Goal: Obtain resource: Download file/media

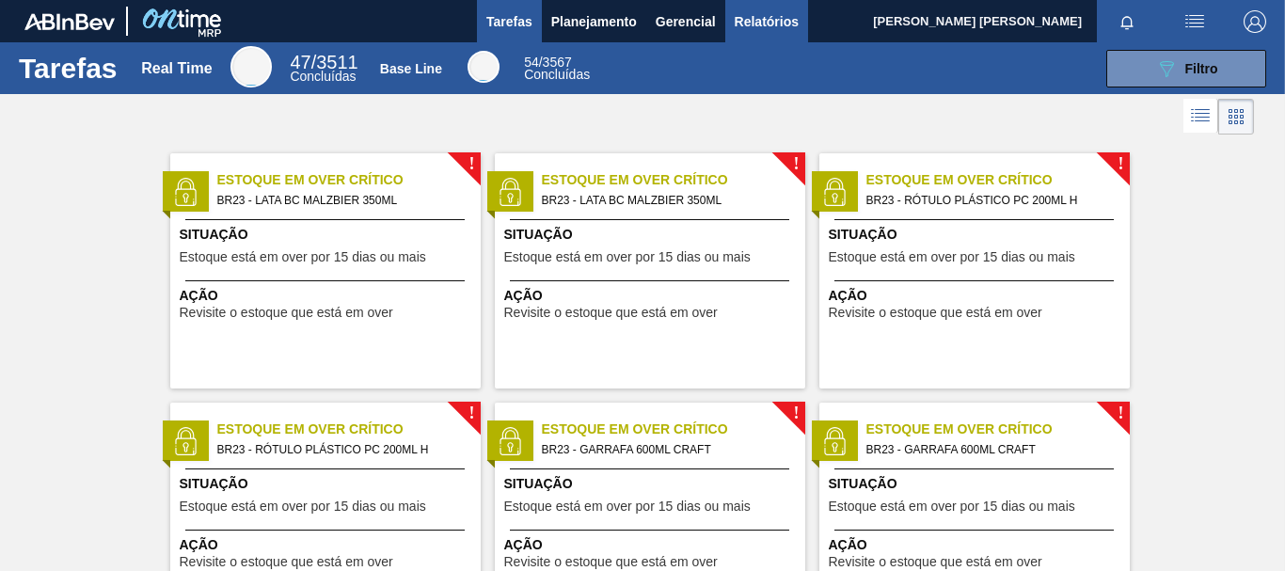
click at [782, 13] on span "Relatórios" at bounding box center [767, 21] width 64 height 23
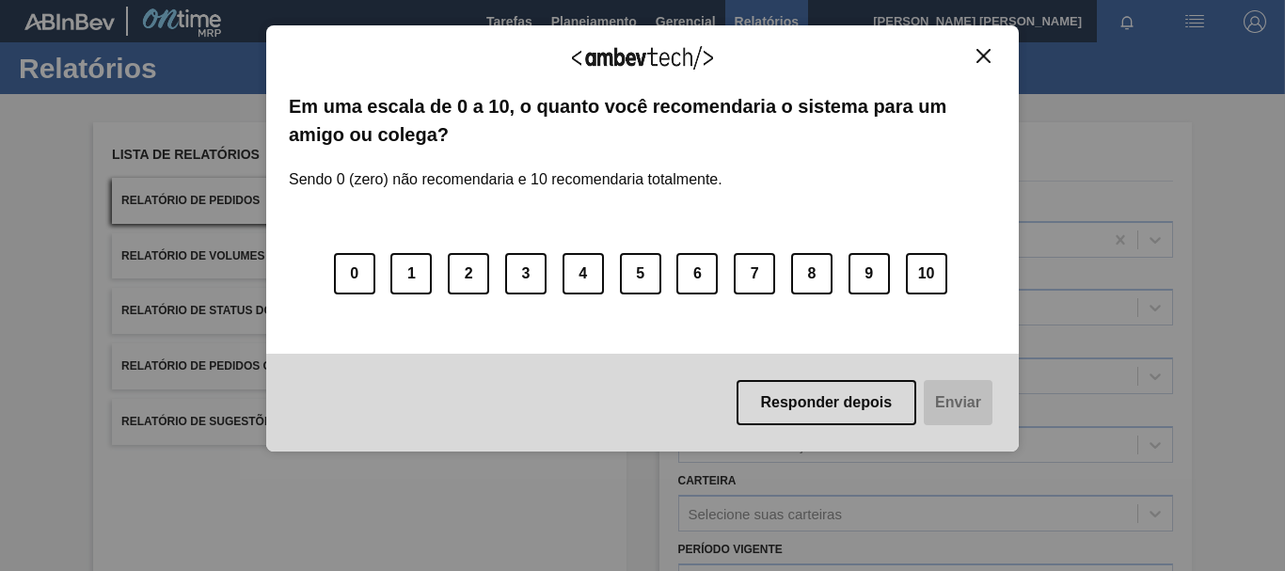
click at [980, 65] on div "Agradecemos seu feedback!" at bounding box center [642, 70] width 707 height 44
click at [982, 54] on img "Close" at bounding box center [984, 56] width 14 height 14
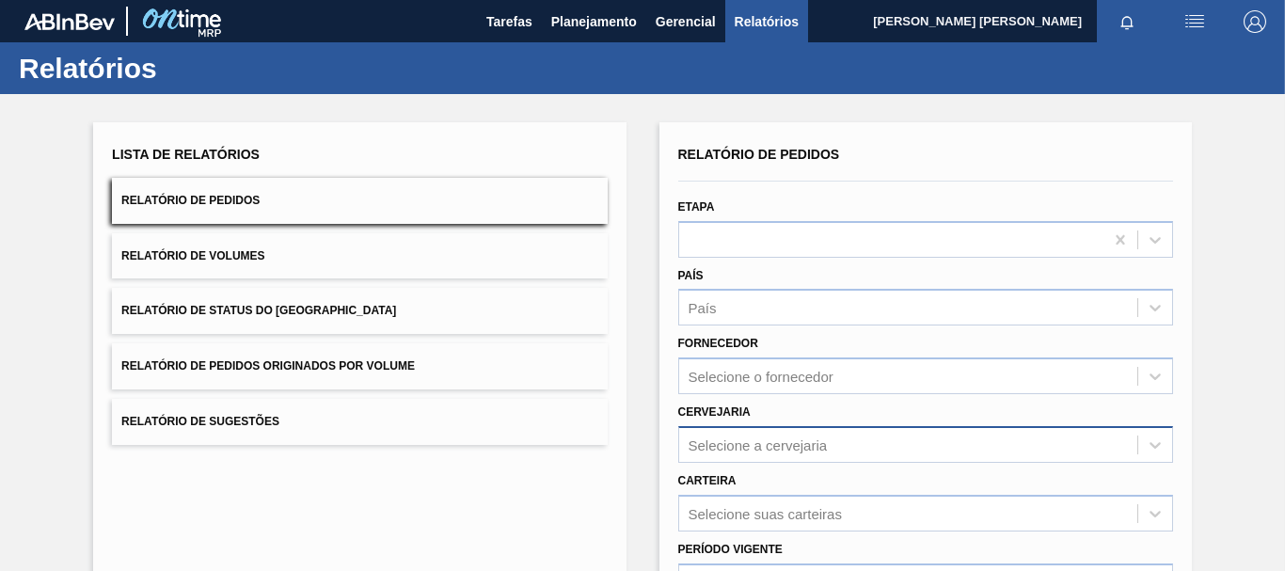
click at [833, 449] on div "Selecione a cervejaria" at bounding box center [908, 444] width 458 height 27
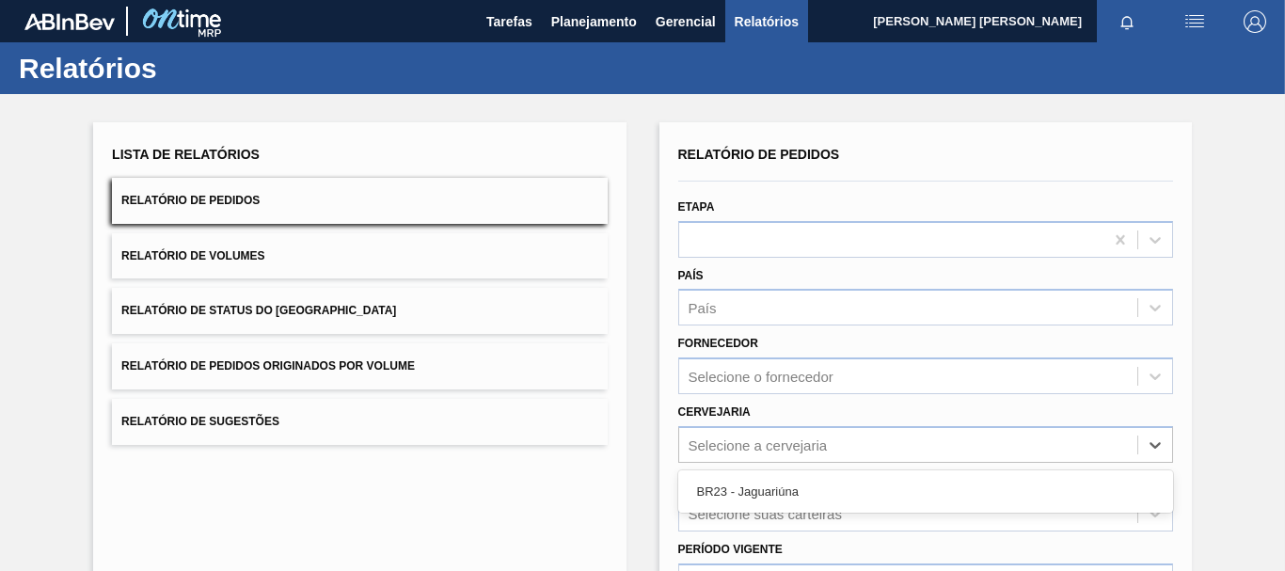
click at [778, 486] on div "BR23 - Jaguariúna" at bounding box center [925, 491] width 495 height 35
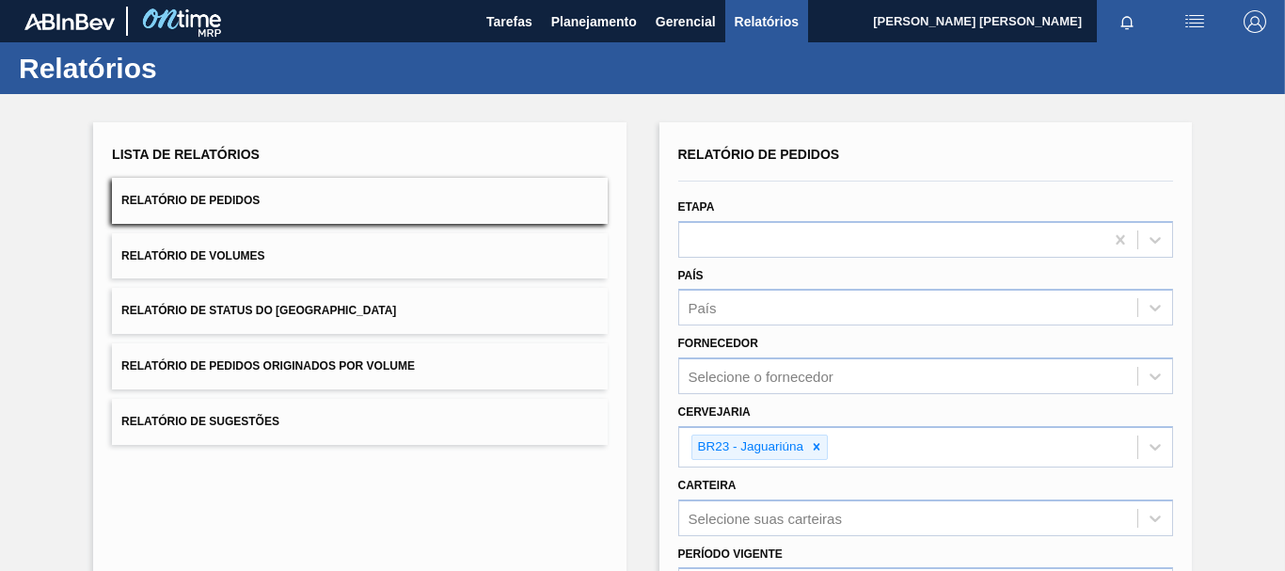
click at [323, 255] on button "Relatório de Volumes" at bounding box center [359, 256] width 495 height 46
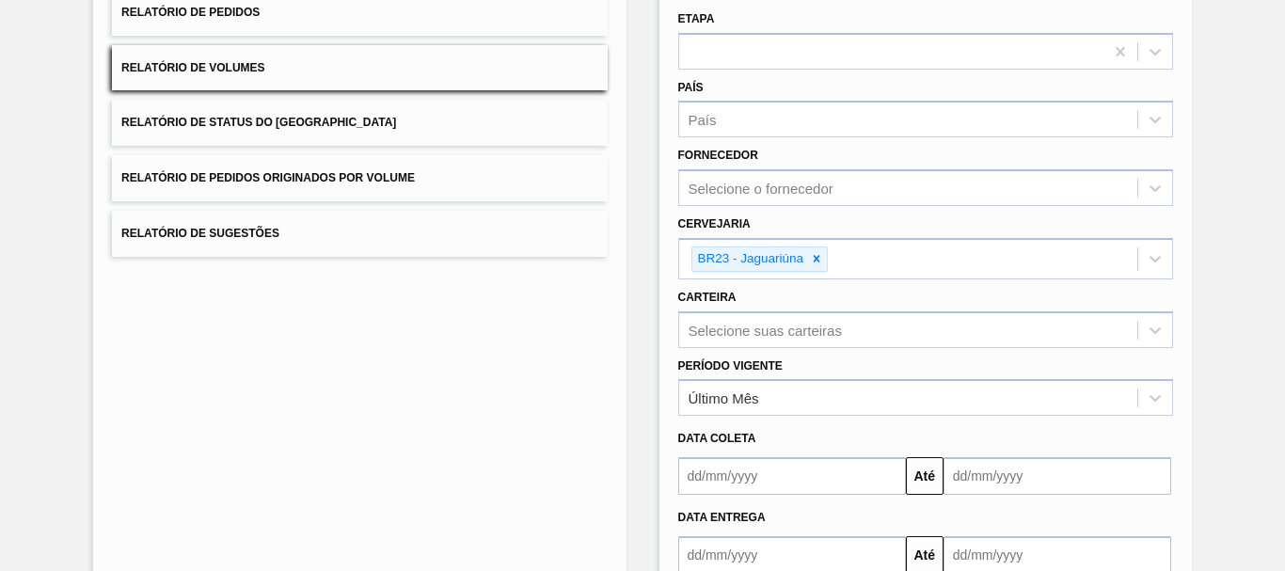
scroll to position [282, 0]
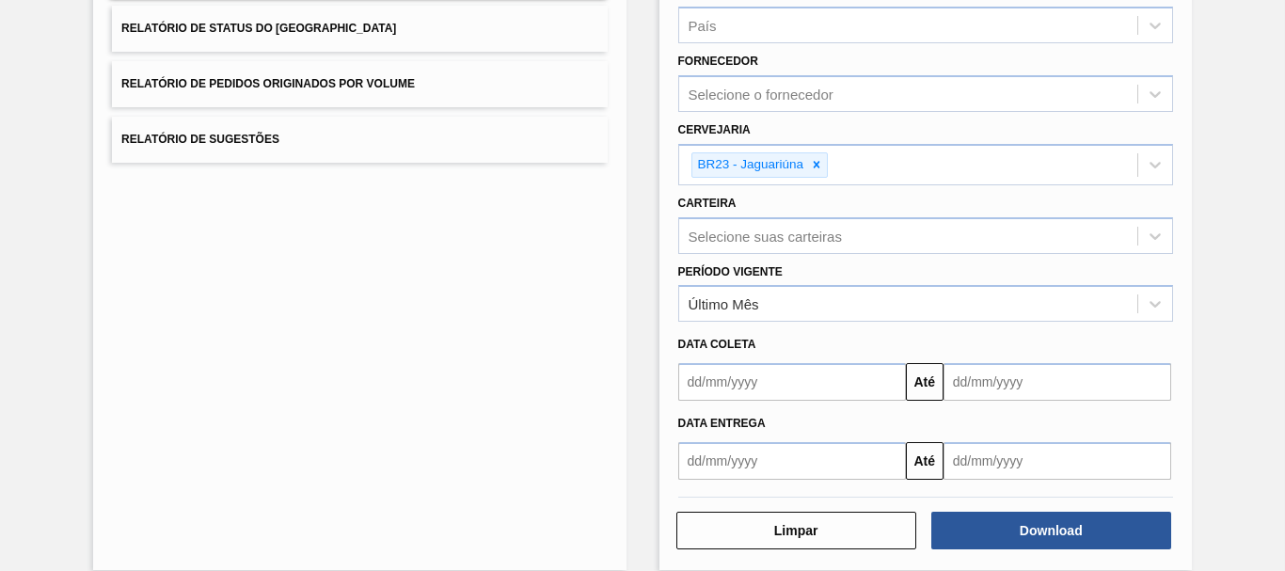
click at [818, 472] on input "text" at bounding box center [792, 461] width 228 height 38
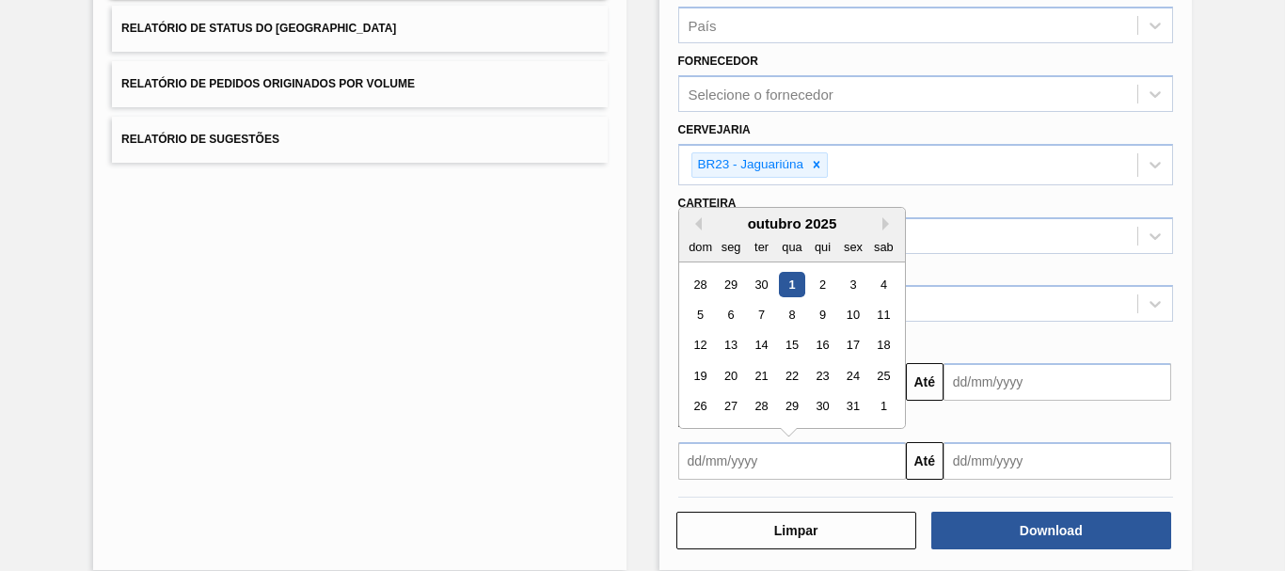
click at [785, 276] on div "1" at bounding box center [791, 284] width 25 height 25
type input "[DATE]"
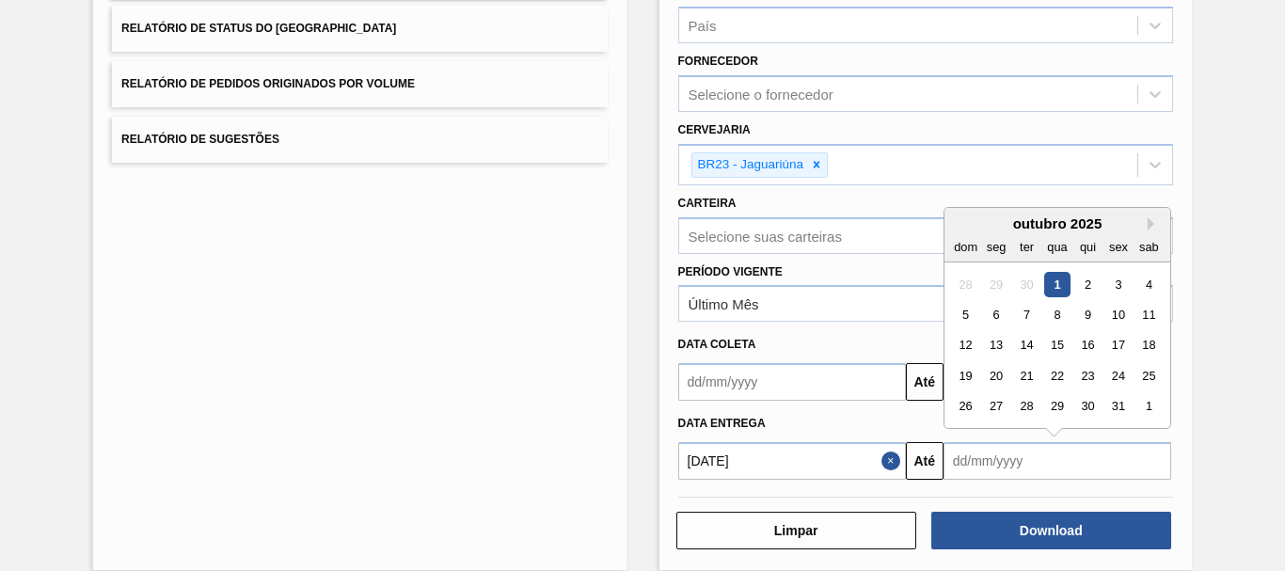
click at [978, 464] on input "text" at bounding box center [1058, 461] width 228 height 38
click at [1152, 223] on button "Next Month" at bounding box center [1154, 223] width 13 height 13
click at [1137, 283] on div "1" at bounding box center [1148, 284] width 25 height 25
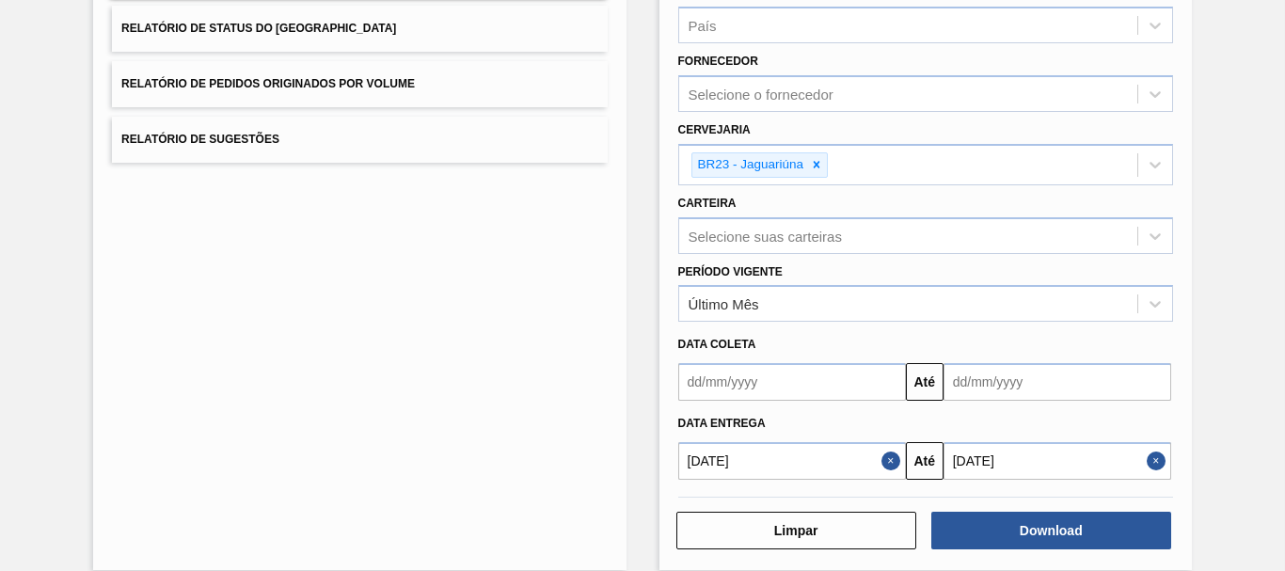
type input "[DATE]"
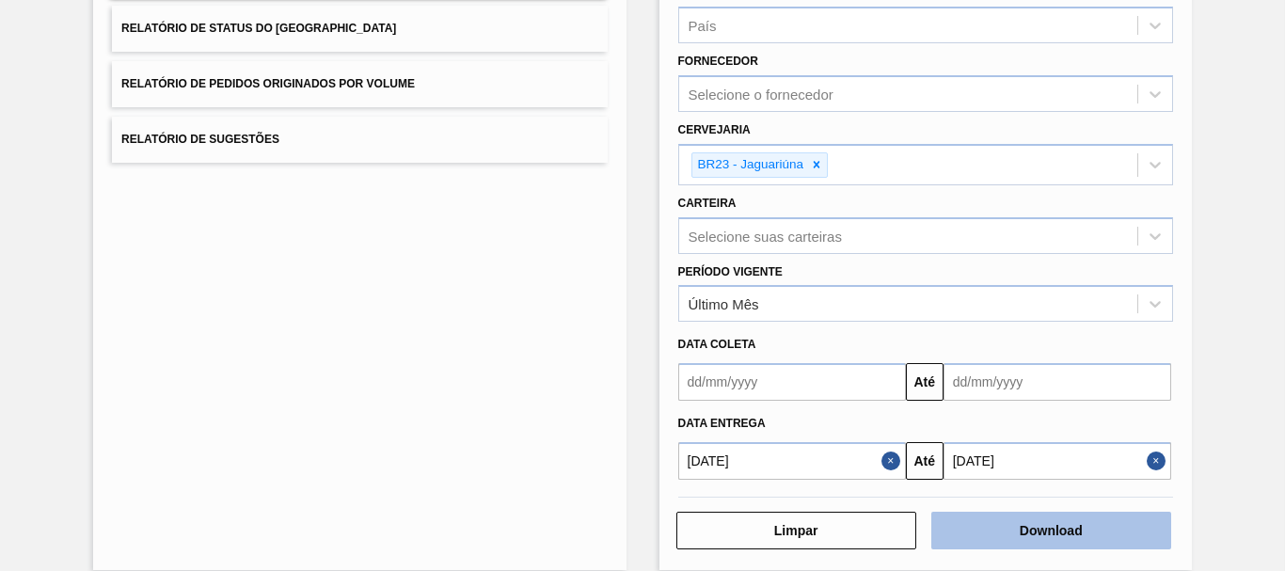
click at [1055, 516] on button "Download" at bounding box center [1051, 531] width 240 height 38
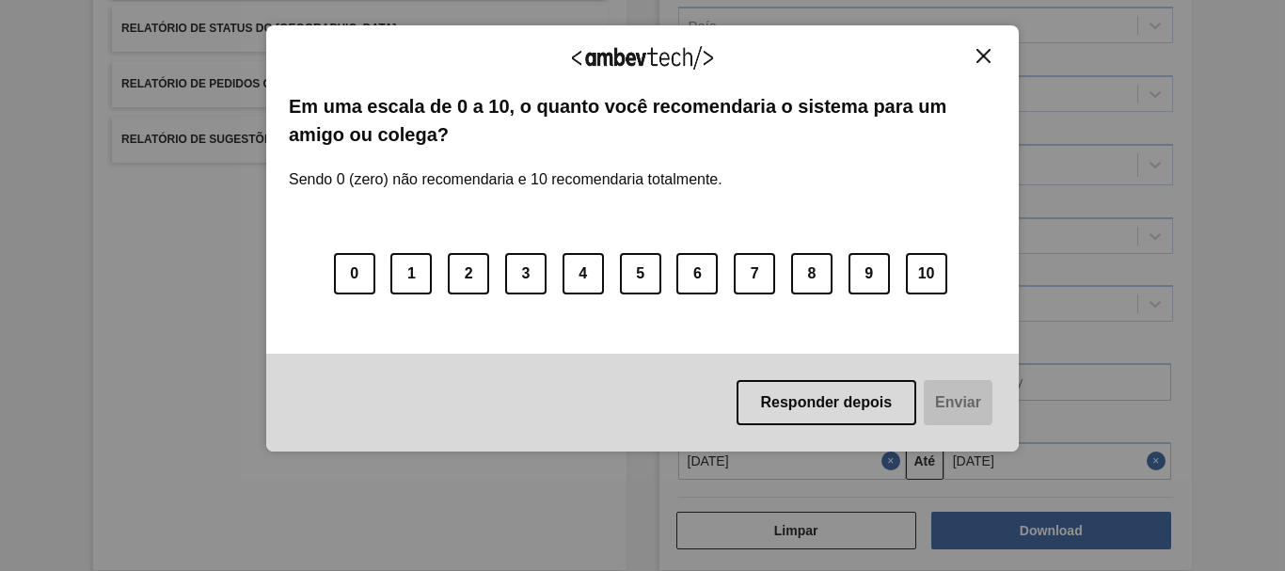
click at [986, 53] on img "Close" at bounding box center [984, 56] width 14 height 14
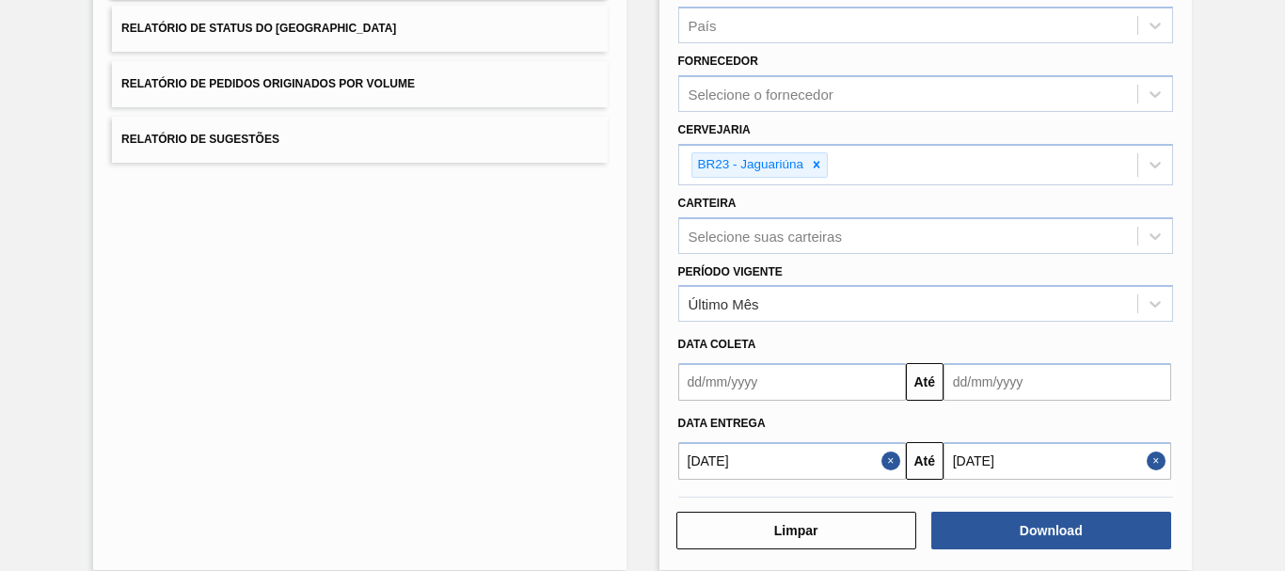
scroll to position [0, 0]
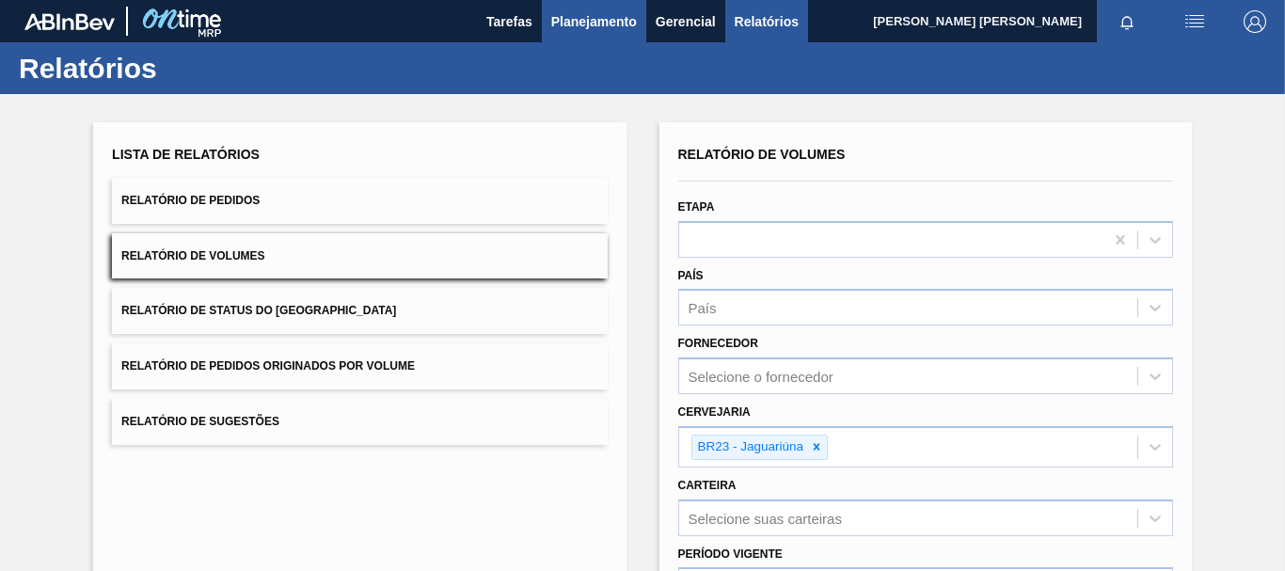
click at [610, 24] on span "Planejamento" at bounding box center [594, 21] width 86 height 23
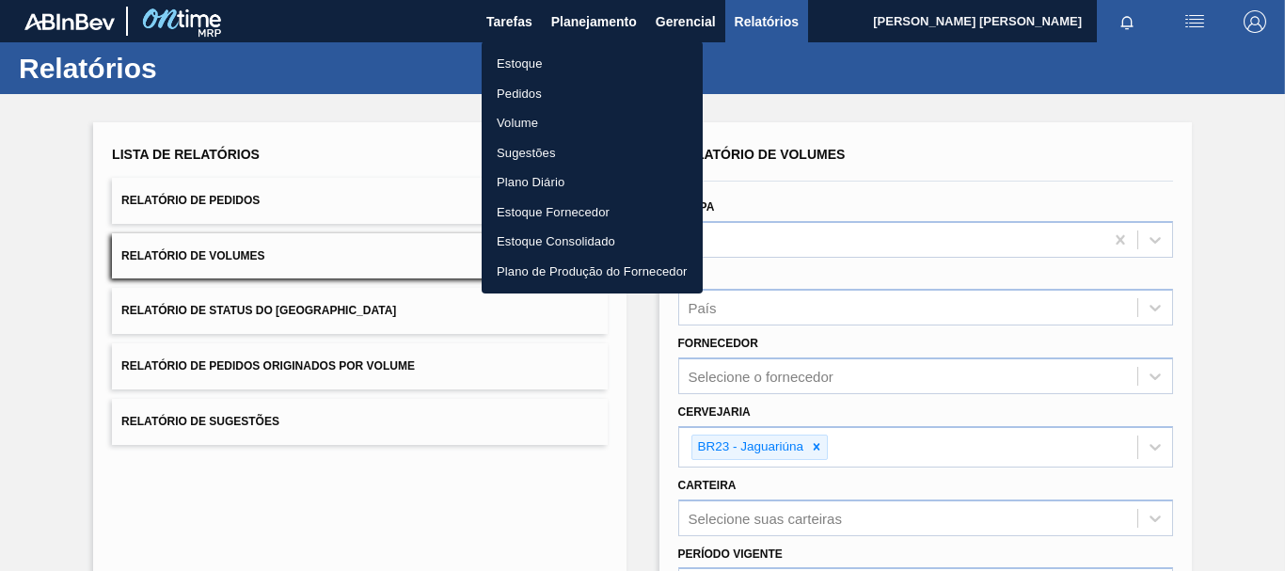
click at [551, 63] on li "Estoque" at bounding box center [592, 64] width 221 height 30
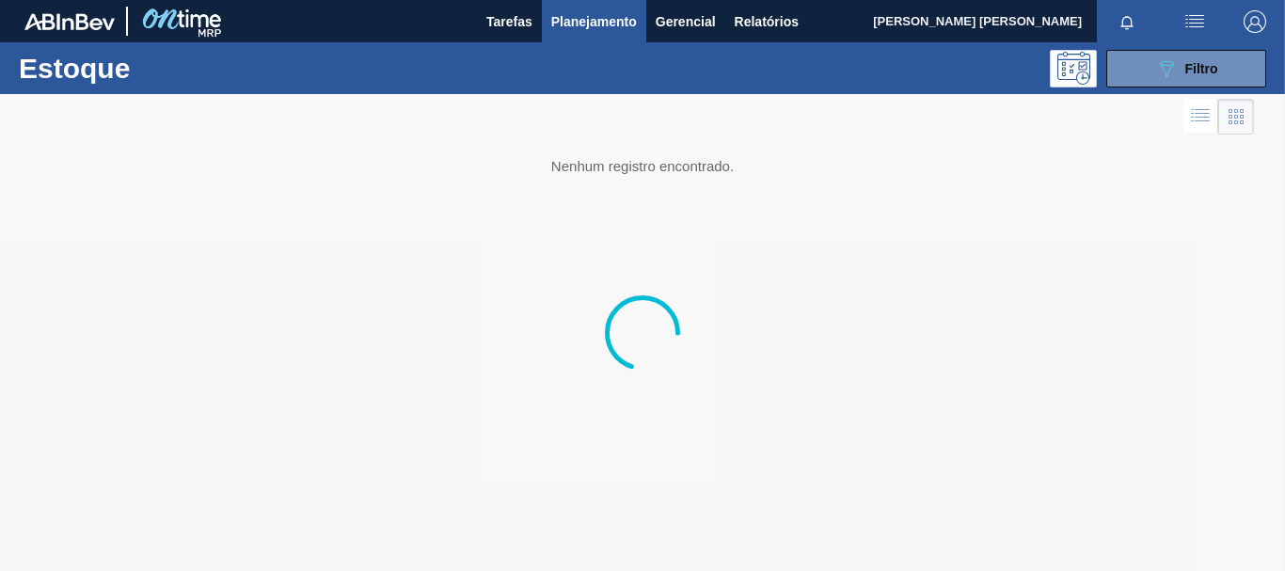
click at [1192, 87] on div "Estoque 089F7B8B-B2A5-4AFE-B5C0-19BA573D28AC Filtro" at bounding box center [642, 68] width 1285 height 52
click at [1181, 80] on button "089F7B8B-B2A5-4AFE-B5C0-19BA573D28AC Filtro" at bounding box center [1186, 69] width 160 height 38
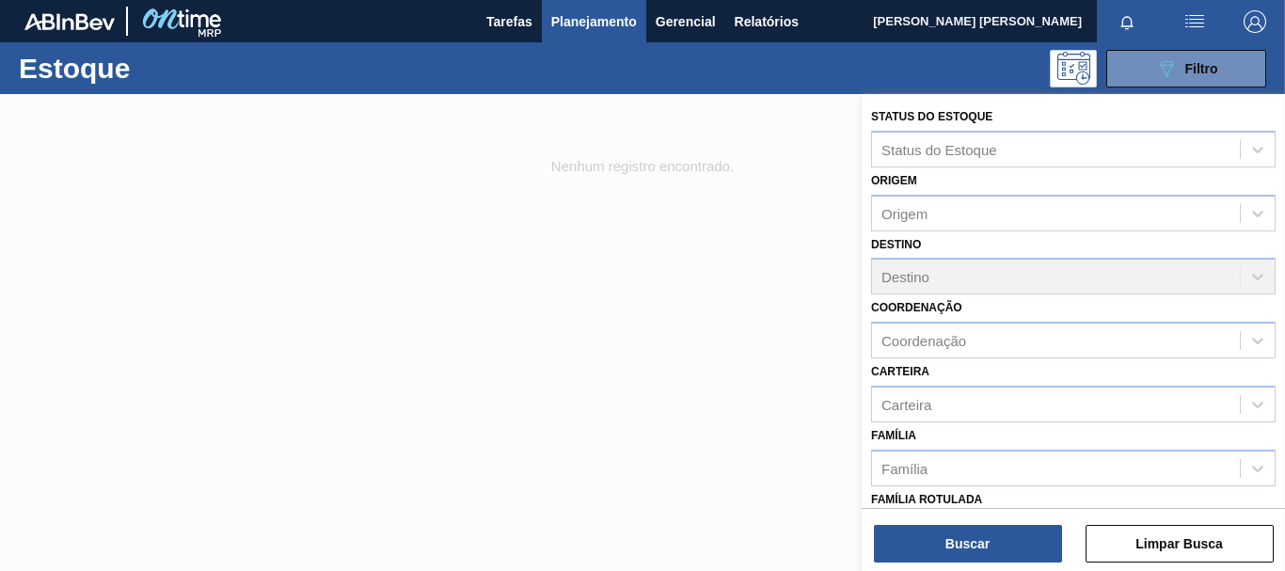
scroll to position [94, 0]
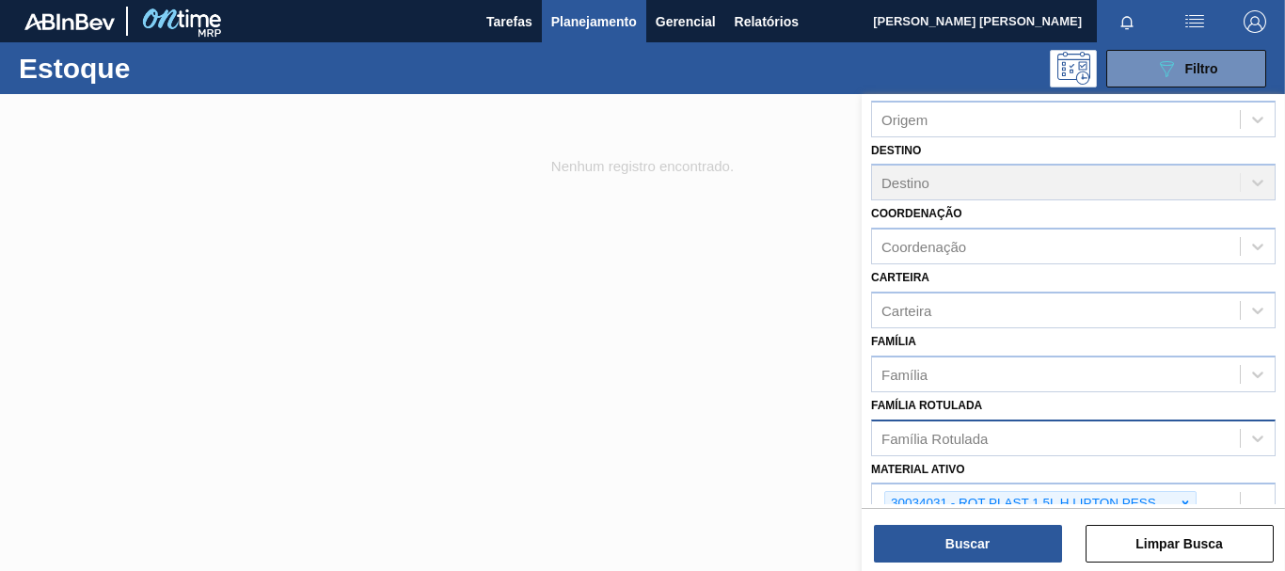
click at [1024, 437] on div "Família Rotulada" at bounding box center [1056, 437] width 368 height 27
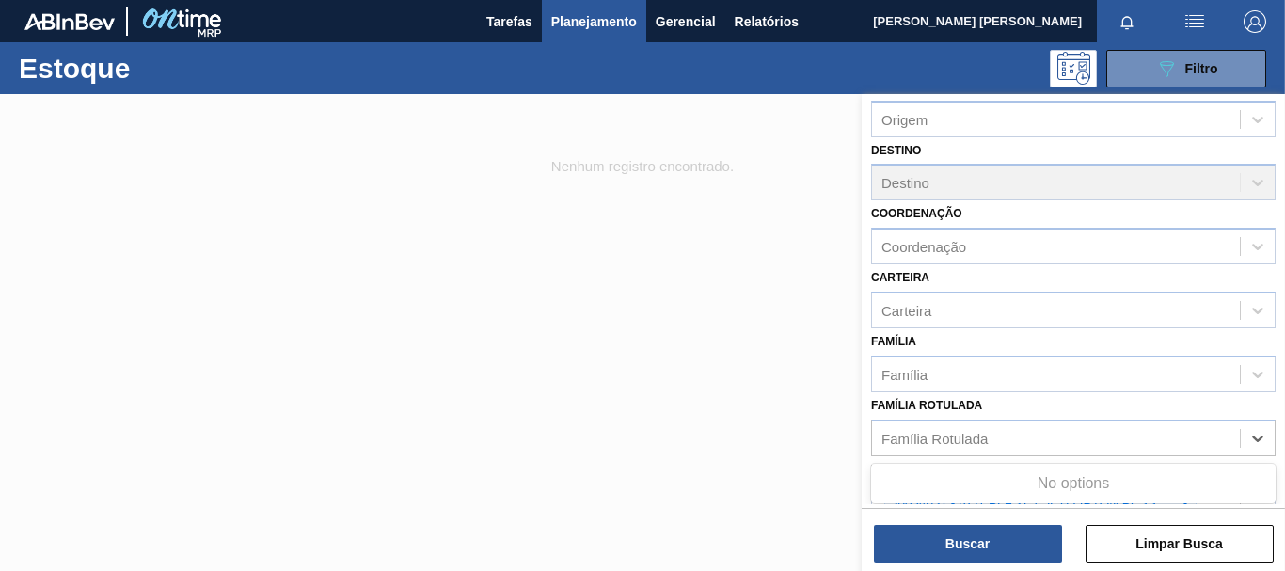
scroll to position [282, 0]
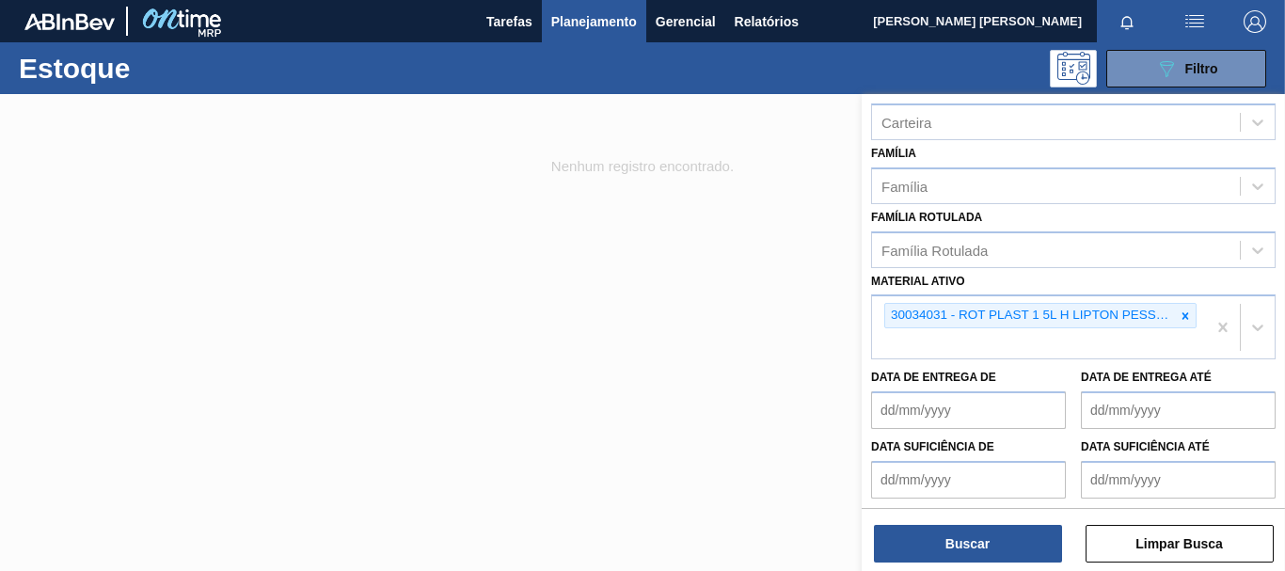
click at [874, 362] on div "Data de Entrega de Data de Entrega até" at bounding box center [1074, 394] width 420 height 70
click at [1185, 310] on icon at bounding box center [1185, 316] width 13 height 13
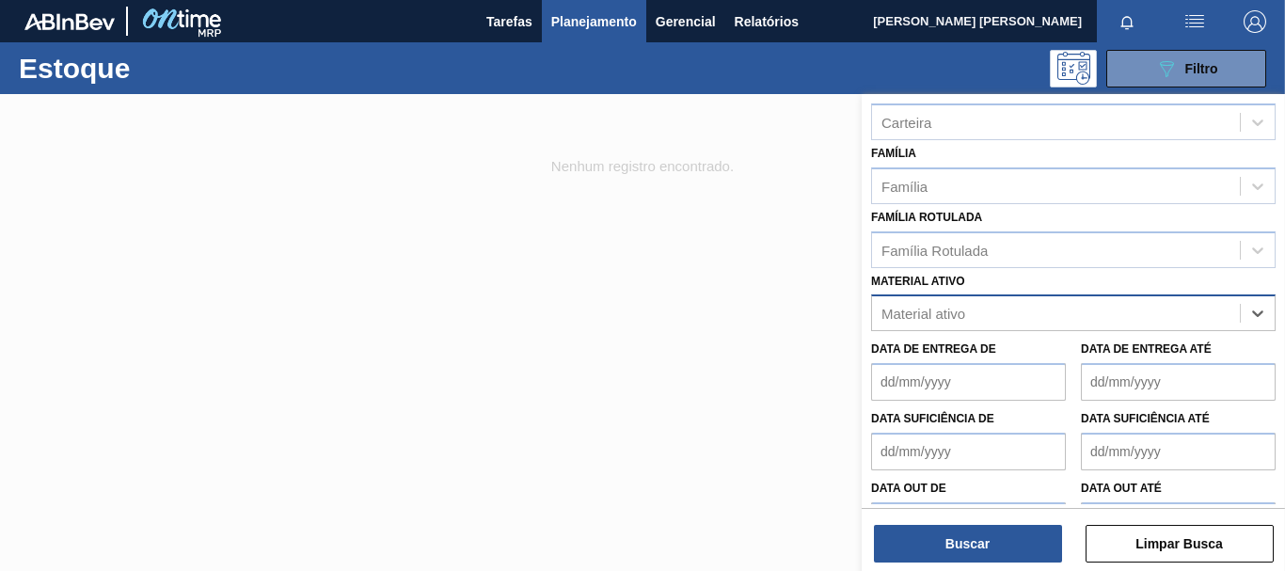
paste ativo "30031674 30031671"
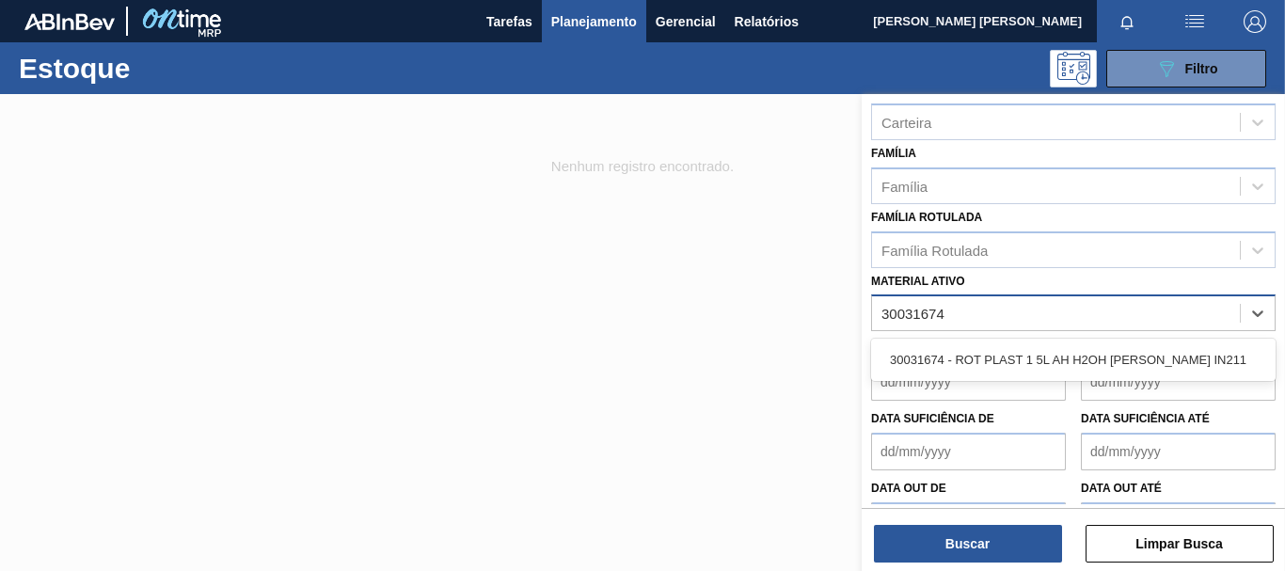
type ativo "30031674"
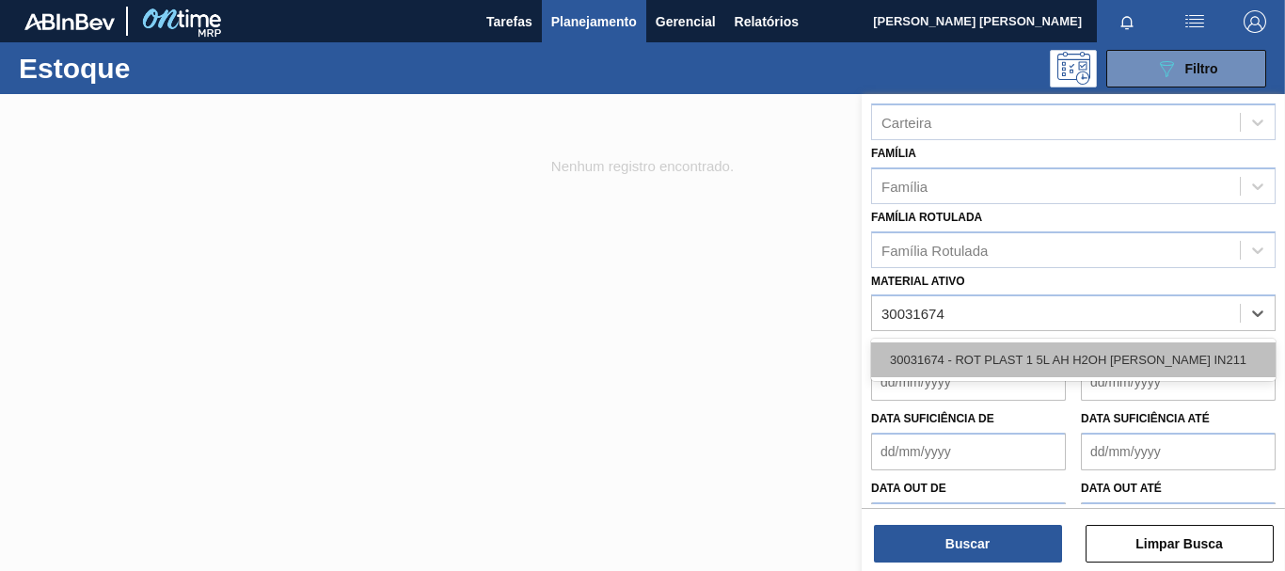
click at [1115, 368] on div "30031674 - ROT PLAST 1 5L AH H2OH [PERSON_NAME] IN211" at bounding box center [1073, 359] width 405 height 35
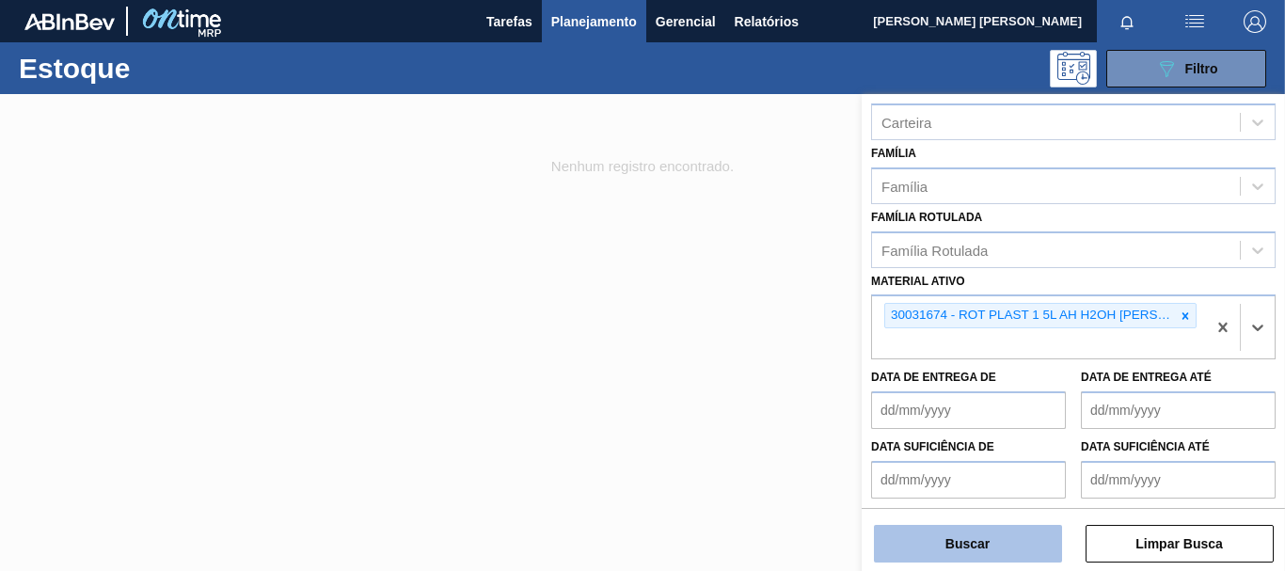
click at [933, 545] on button "Buscar" at bounding box center [968, 544] width 188 height 38
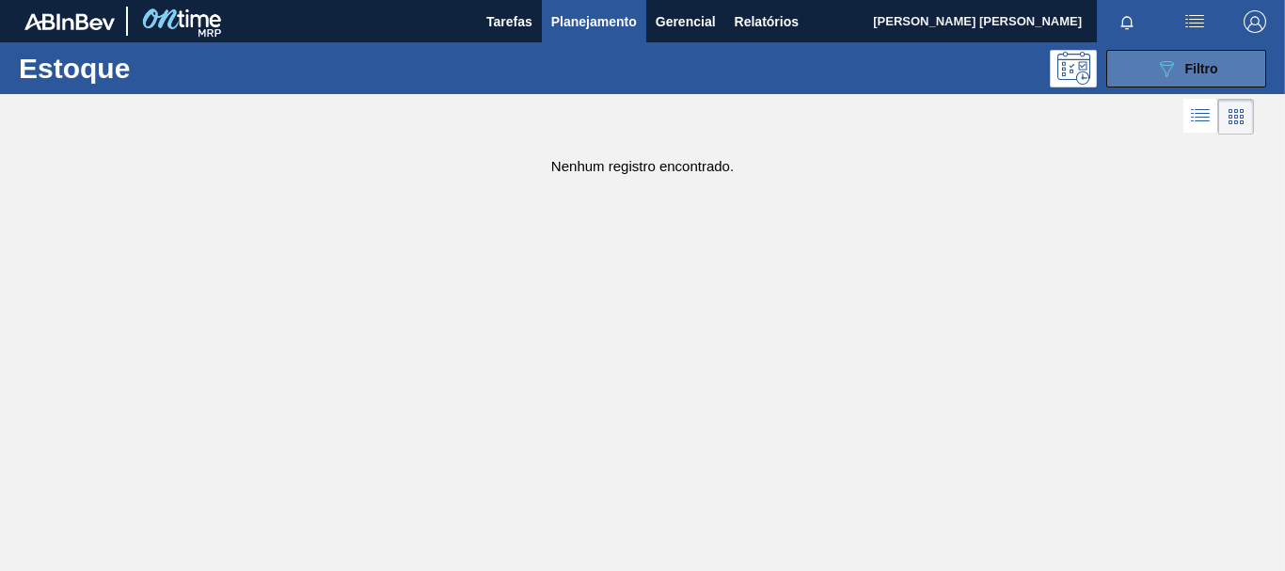
click at [1200, 52] on button "089F7B8B-B2A5-4AFE-B5C0-19BA573D28AC Filtro" at bounding box center [1186, 69] width 160 height 38
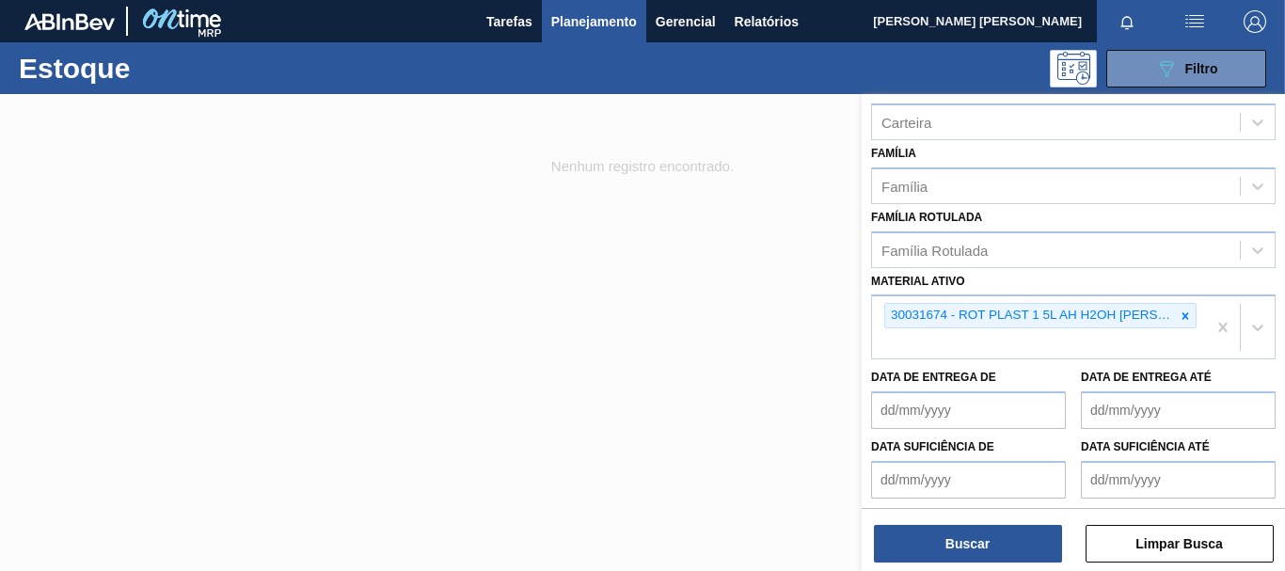
click at [1024, 329] on div "30031674 - ROT PLAST 1 5L AH H2OH [PERSON_NAME] IN211" at bounding box center [1039, 327] width 334 height 62
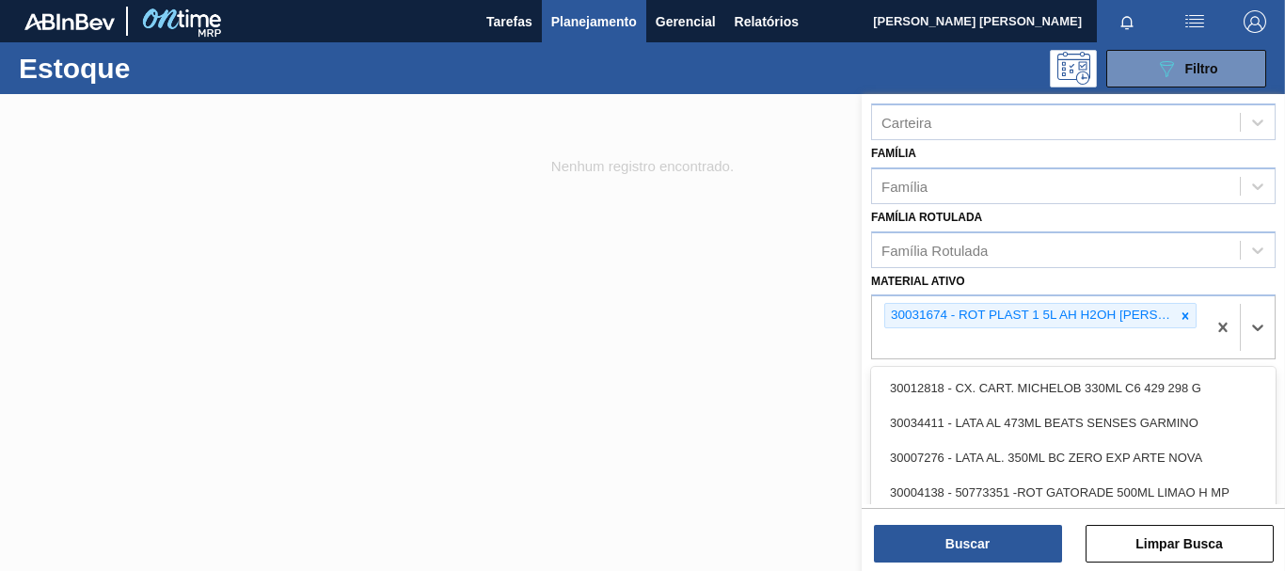
paste ativo "30031674 30031671"
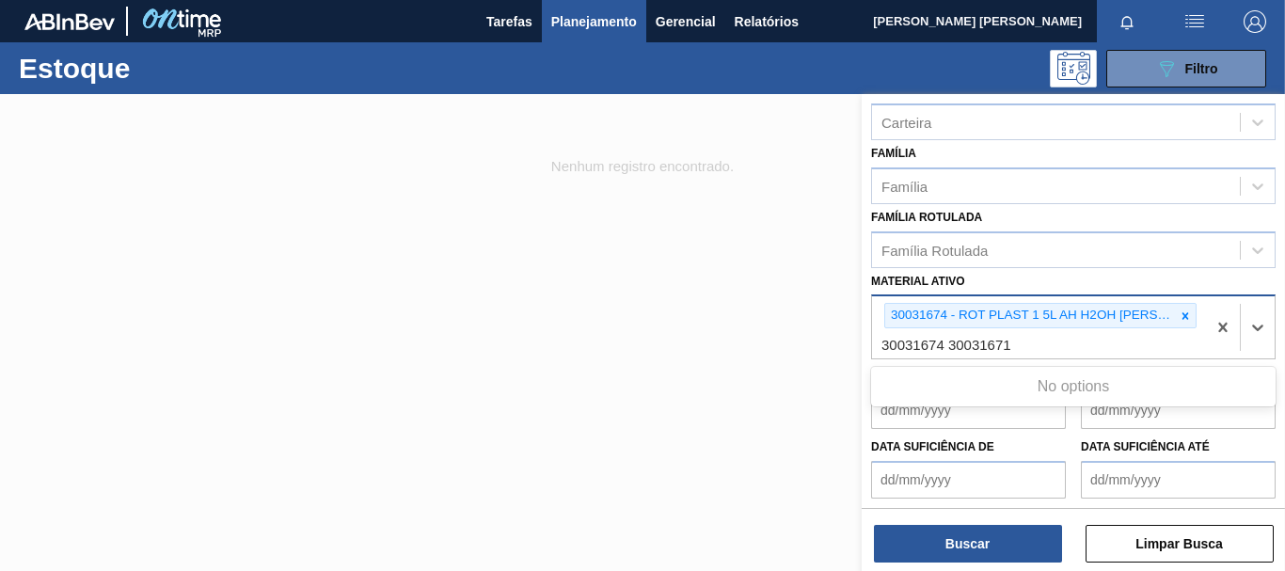
drag, startPoint x: 950, startPoint y: 348, endPoint x: 882, endPoint y: 349, distance: 68.7
click at [882, 349] on ativo "30031674 30031671" at bounding box center [948, 345] width 132 height 16
type ativo "30031671"
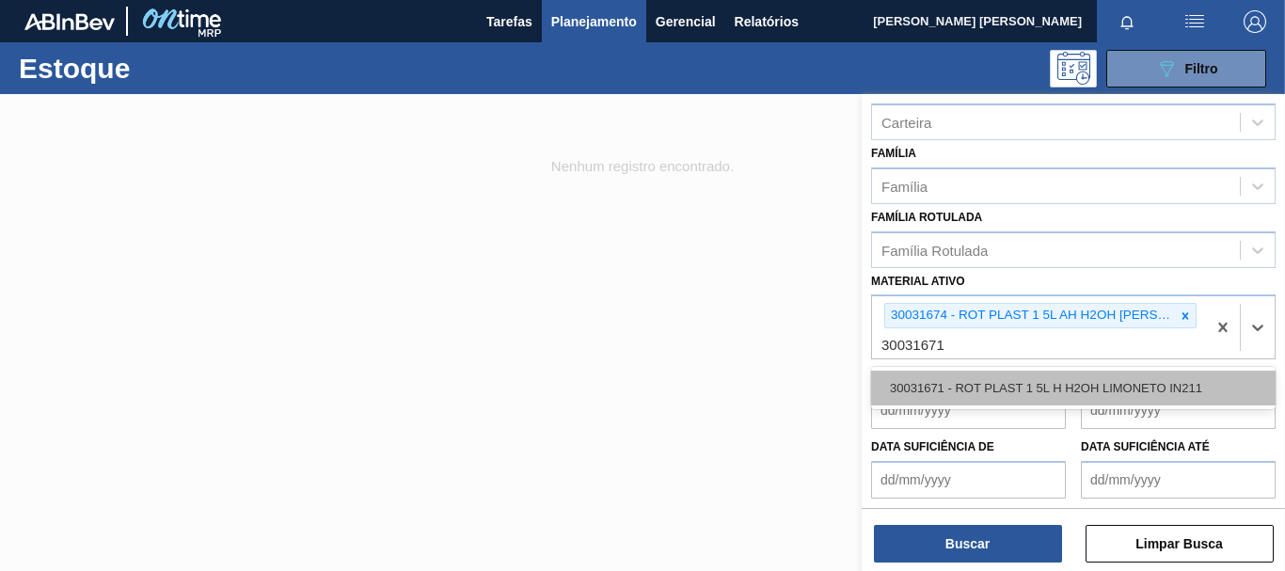
click at [956, 371] on div "30031671 - ROT PLAST 1 5L H H2OH LIMONETO IN211" at bounding box center [1073, 388] width 405 height 35
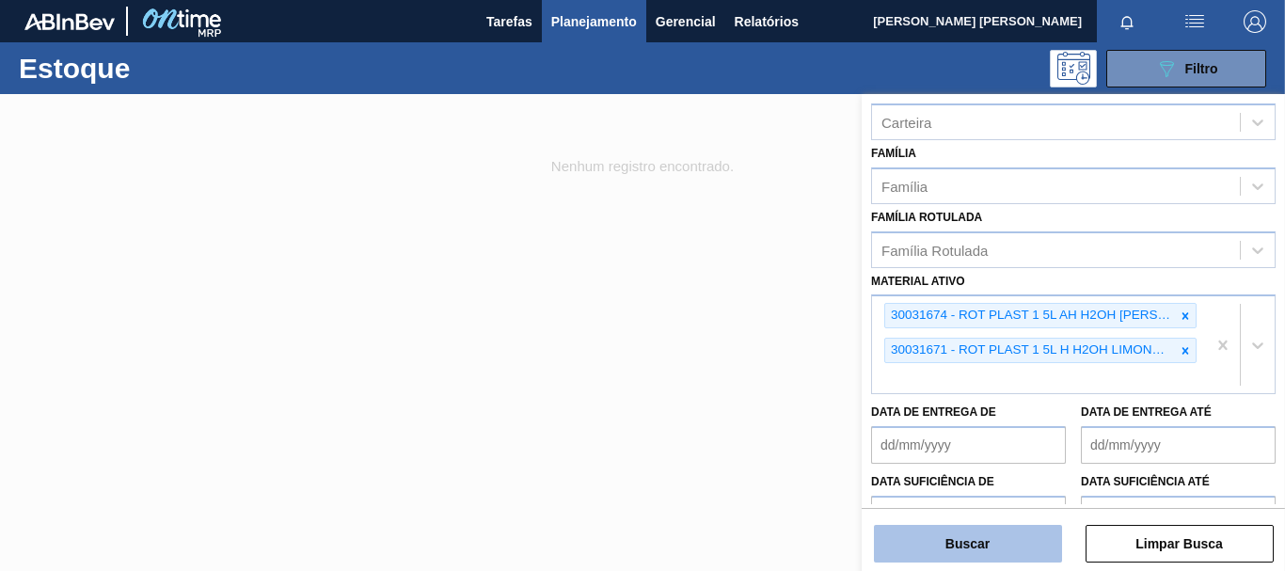
click at [1025, 547] on button "Buscar" at bounding box center [968, 544] width 188 height 38
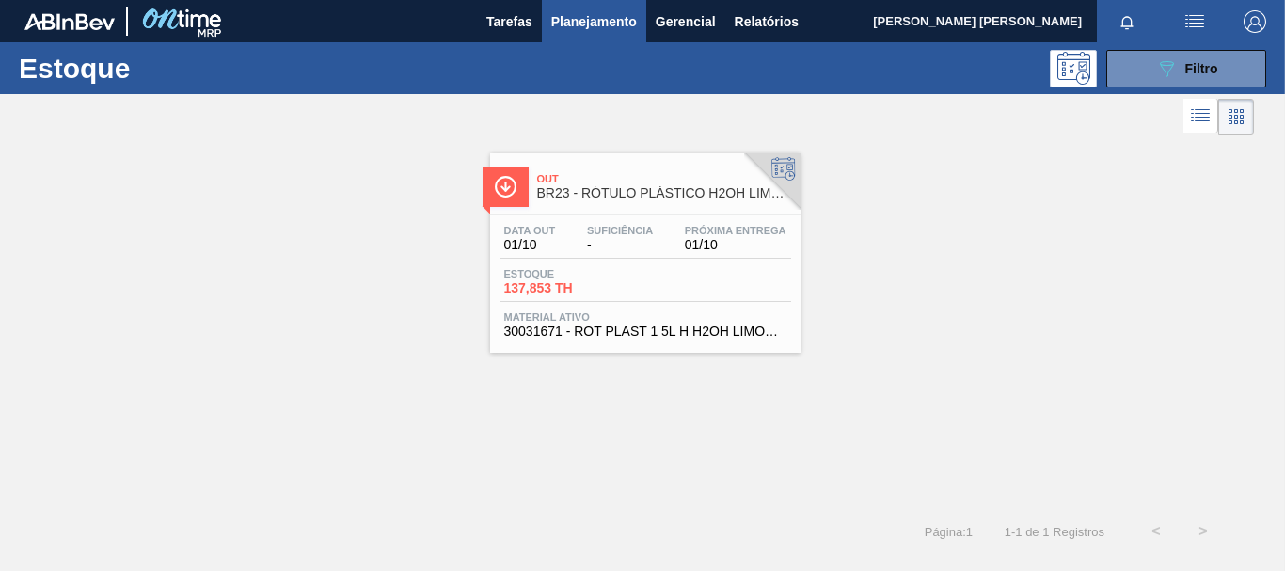
click at [726, 262] on div "Data out 01/10 Suficiência - Próxima Entrega 01/10 Estoque 137,853 TH Material …" at bounding box center [645, 279] width 310 height 128
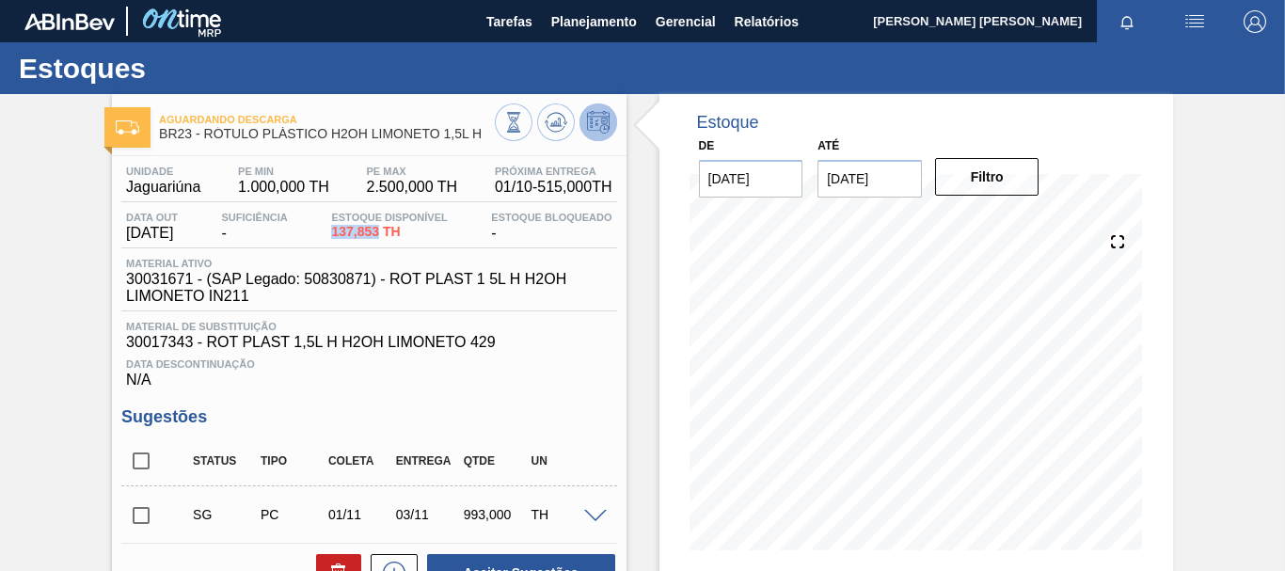
drag, startPoint x: 387, startPoint y: 231, endPoint x: 342, endPoint y: 233, distance: 45.2
click at [342, 233] on span "137,853 TH" at bounding box center [389, 232] width 116 height 14
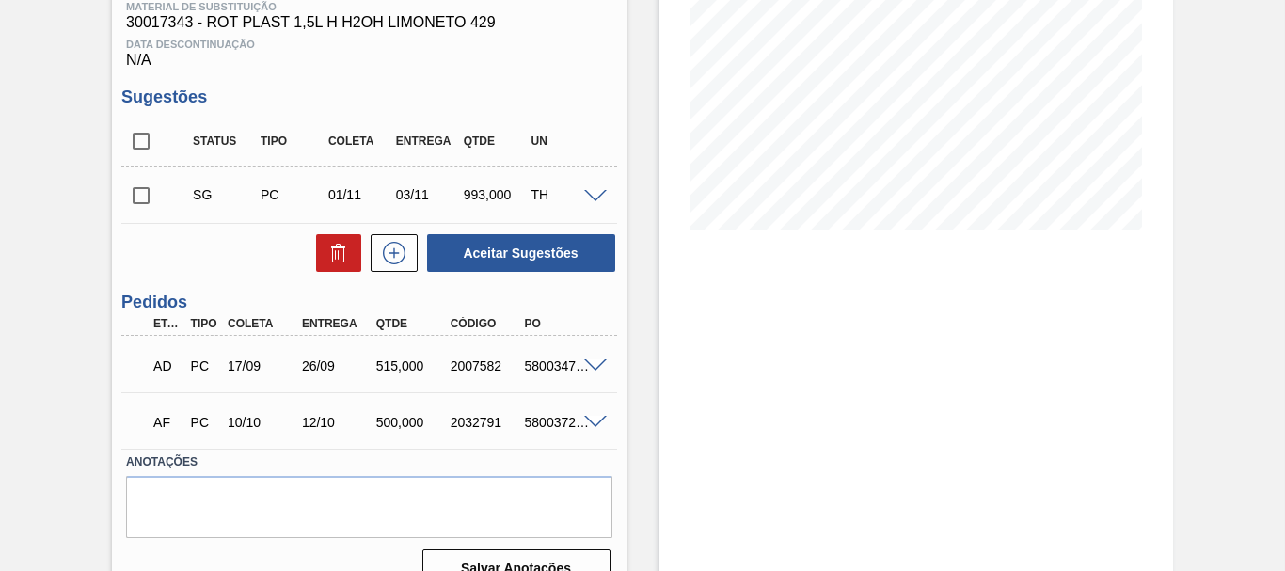
scroll to position [325, 0]
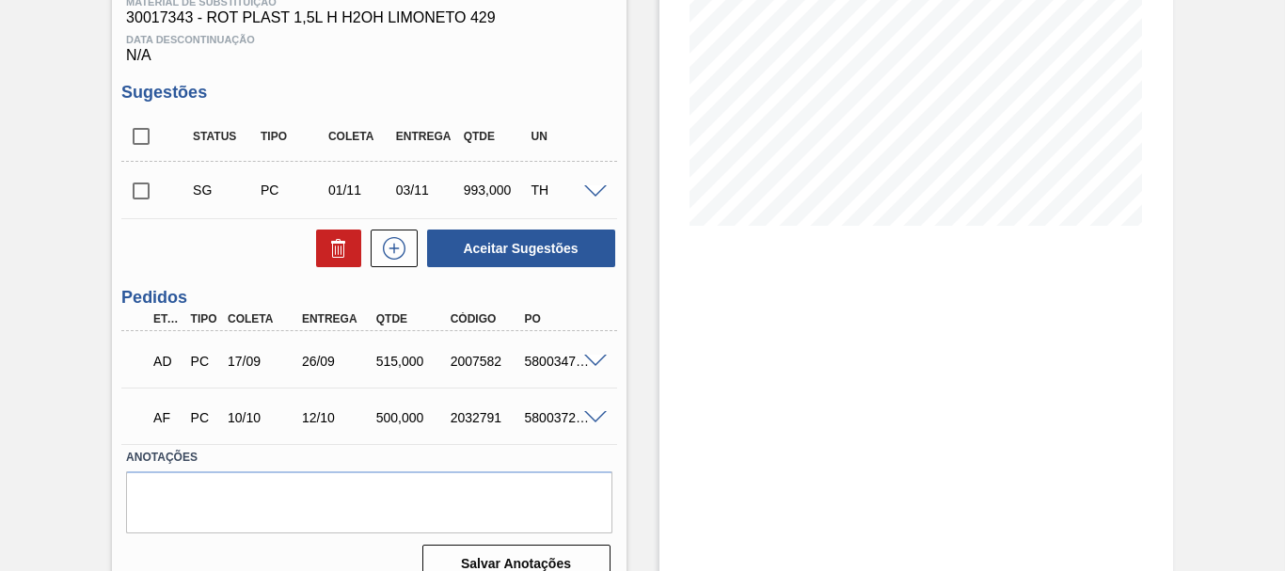
click at [589, 359] on span at bounding box center [595, 362] width 23 height 14
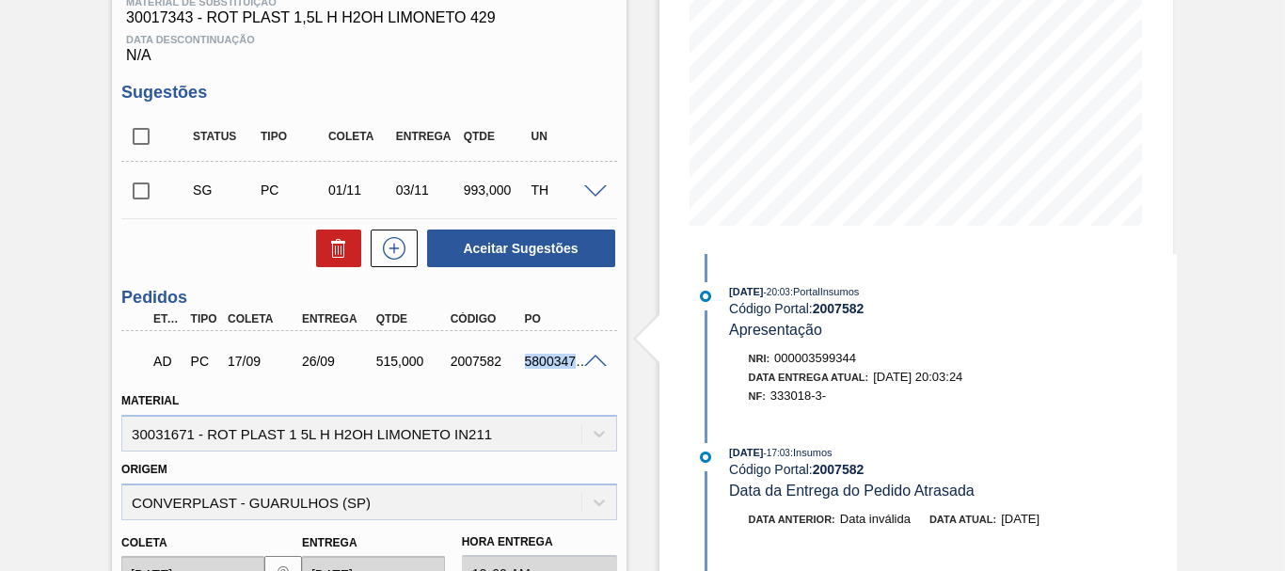
drag, startPoint x: 521, startPoint y: 366, endPoint x: 580, endPoint y: 365, distance: 59.3
click at [580, 365] on div "AD PC 17/09 26/09 515,000 2007582 5800347177" at bounding box center [368, 359] width 495 height 47
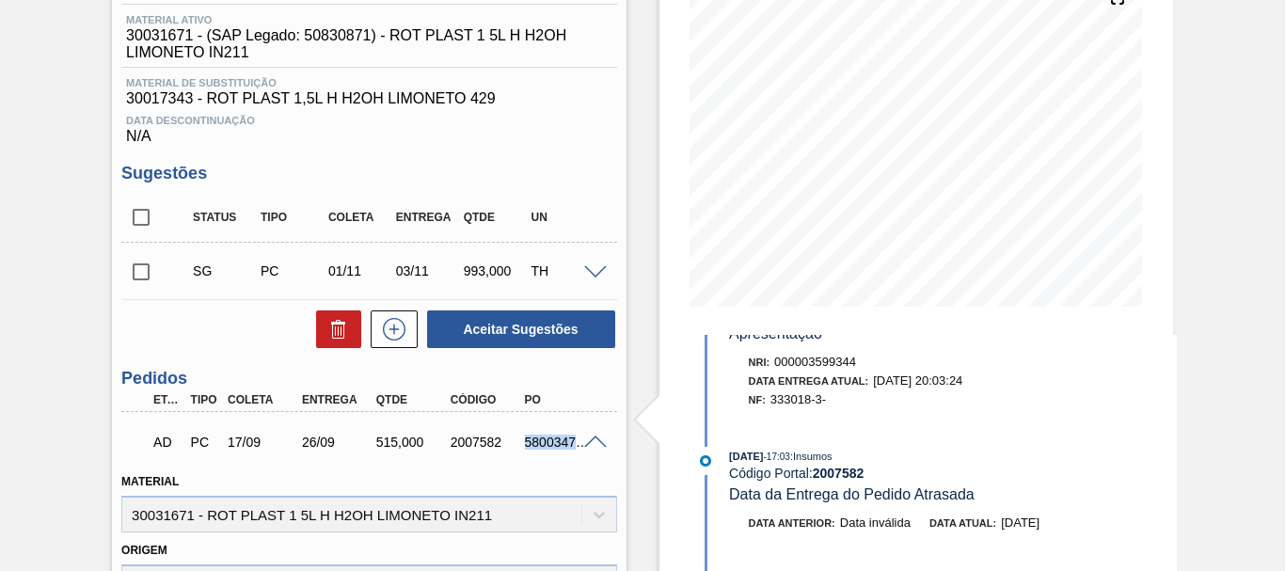
scroll to position [0, 0]
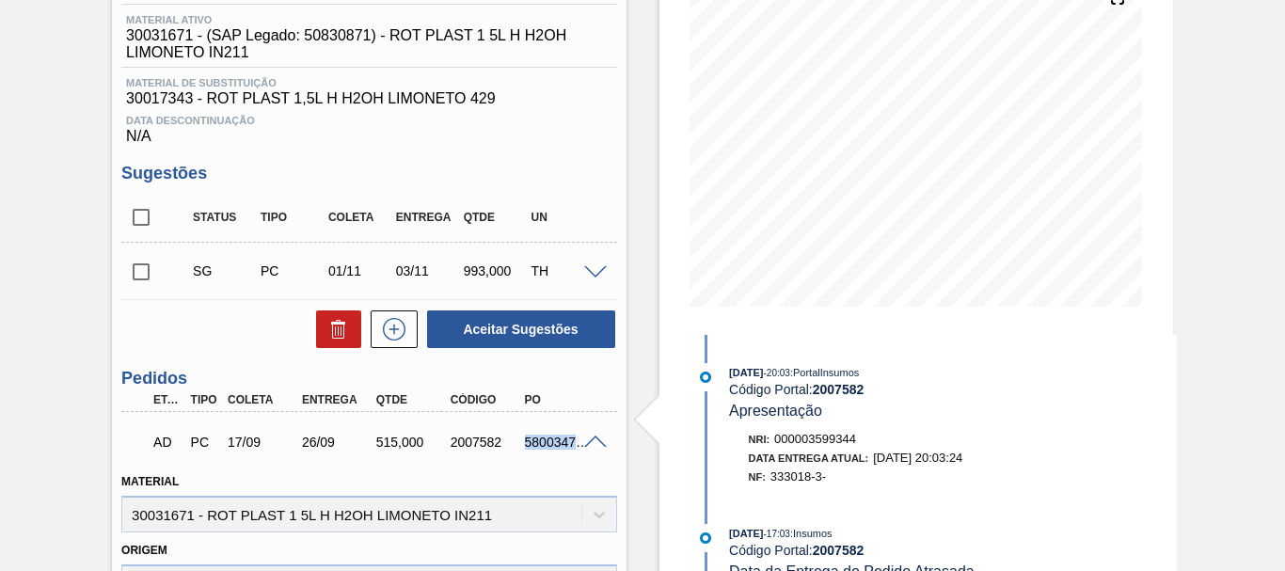
click at [589, 447] on span at bounding box center [595, 443] width 23 height 14
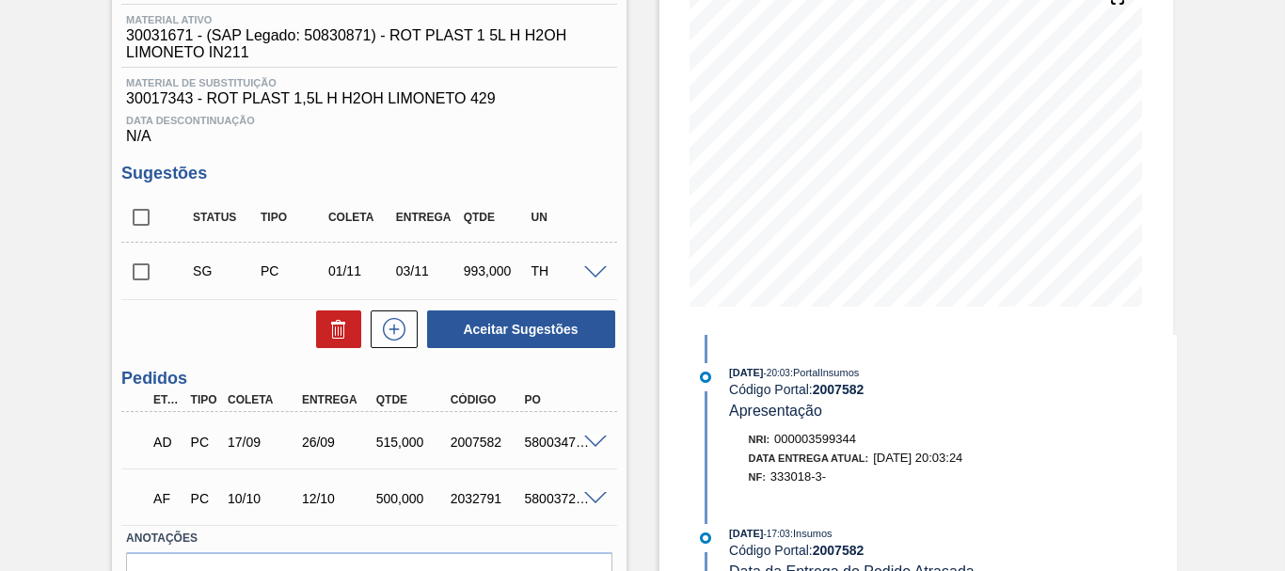
click at [627, 457] on div "Estoque De [DATE] Até [DATE] Filtro 01/10 Projeção de Estoque 652.853 [DOMAIN_N…" at bounding box center [900, 264] width 547 height 829
click at [565, 443] on div "5800347177" at bounding box center [560, 442] width 80 height 15
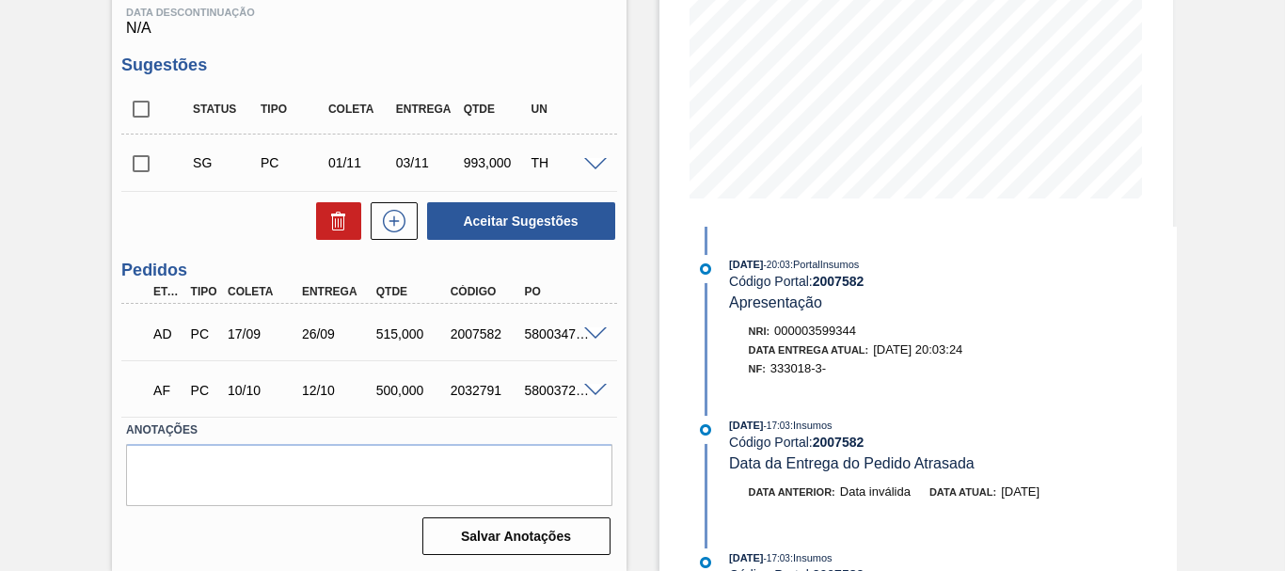
click at [591, 329] on span at bounding box center [595, 334] width 23 height 14
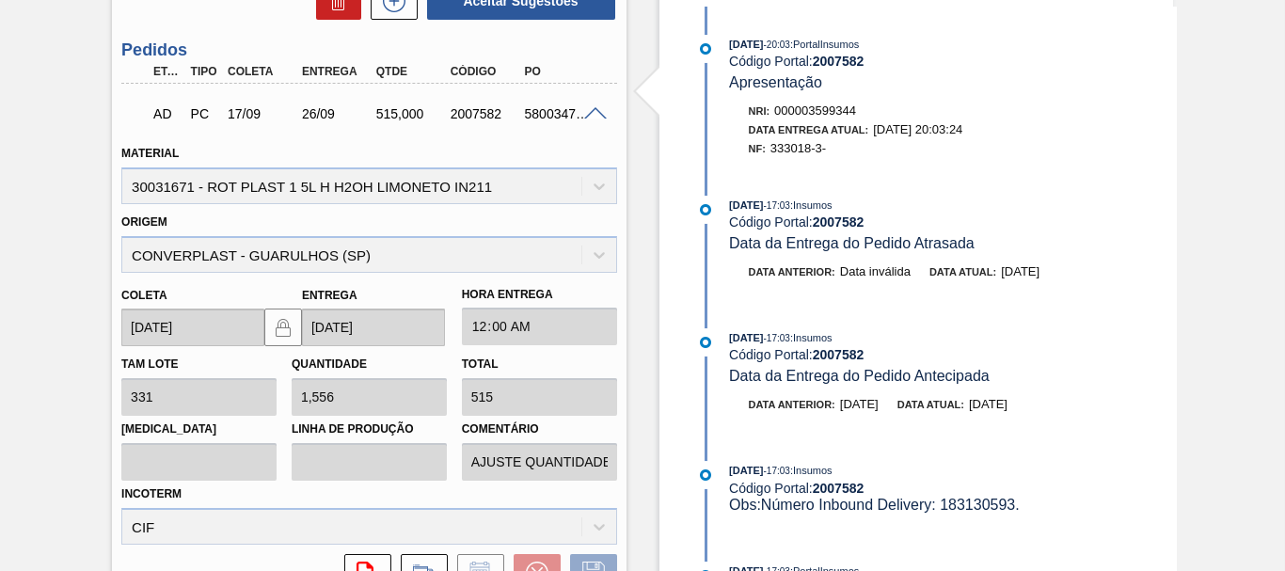
scroll to position [571, 0]
drag, startPoint x: 520, startPoint y: 113, endPoint x: 608, endPoint y: 110, distance: 87.5
click at [608, 110] on div "AD PC 17/09 26/09 515,000 2007582 5800347177" at bounding box center [368, 112] width 495 height 47
copy div "5800347177"
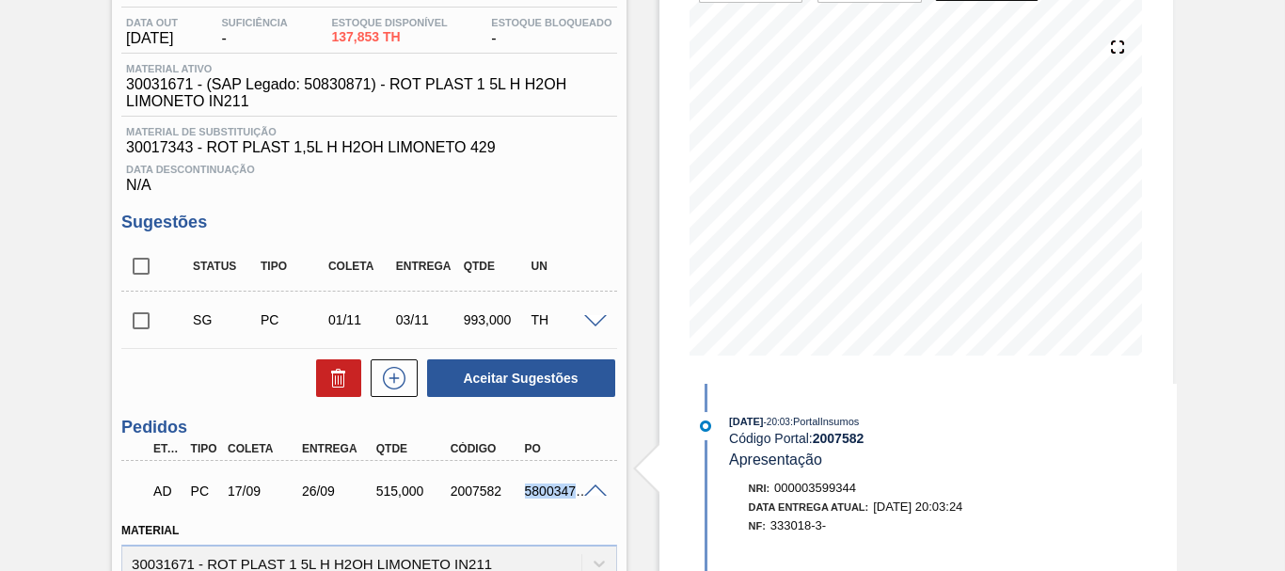
scroll to position [7, 0]
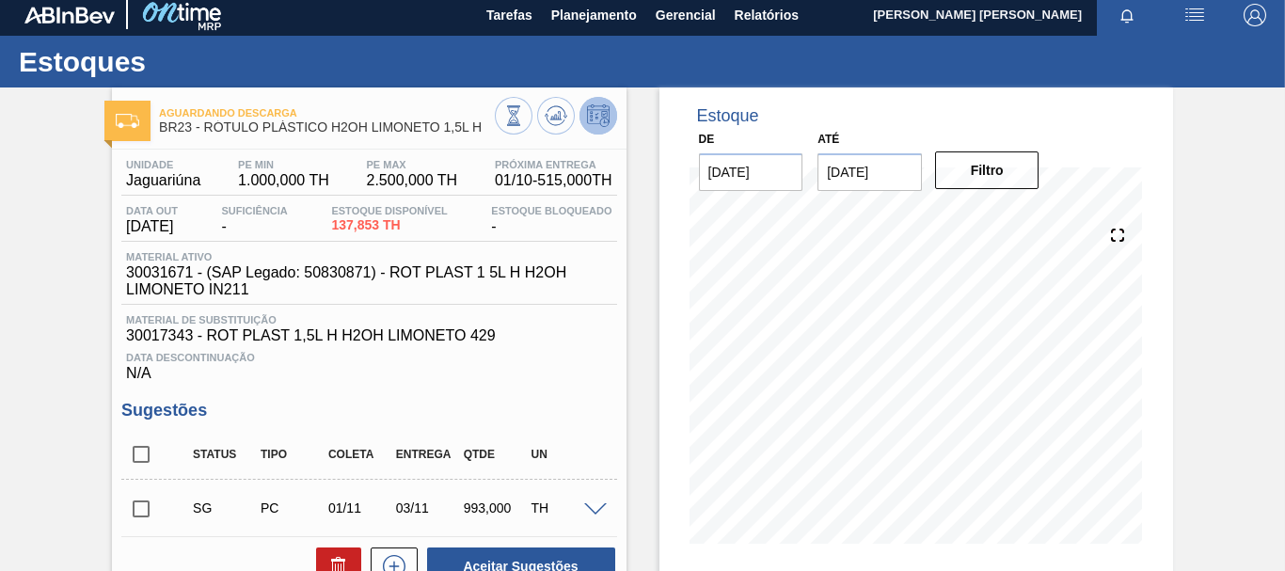
drag, startPoint x: 595, startPoint y: 367, endPoint x: 603, endPoint y: 373, distance: 10.7
click at [601, 371] on div "Data Descontinuação N/A" at bounding box center [368, 363] width 495 height 38
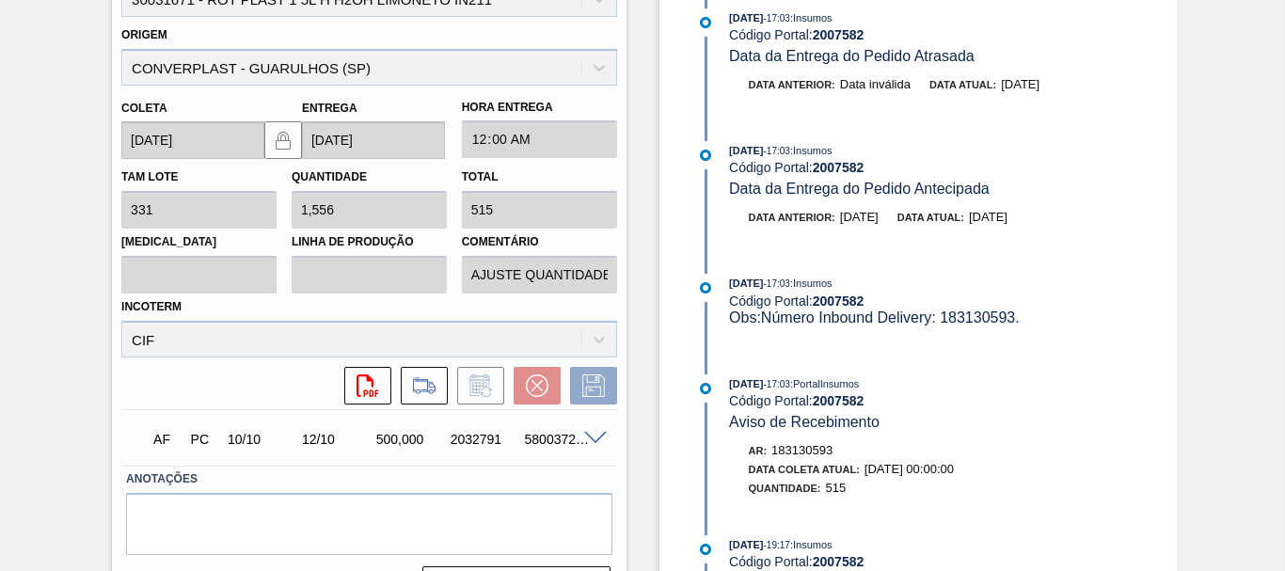
scroll to position [571, 0]
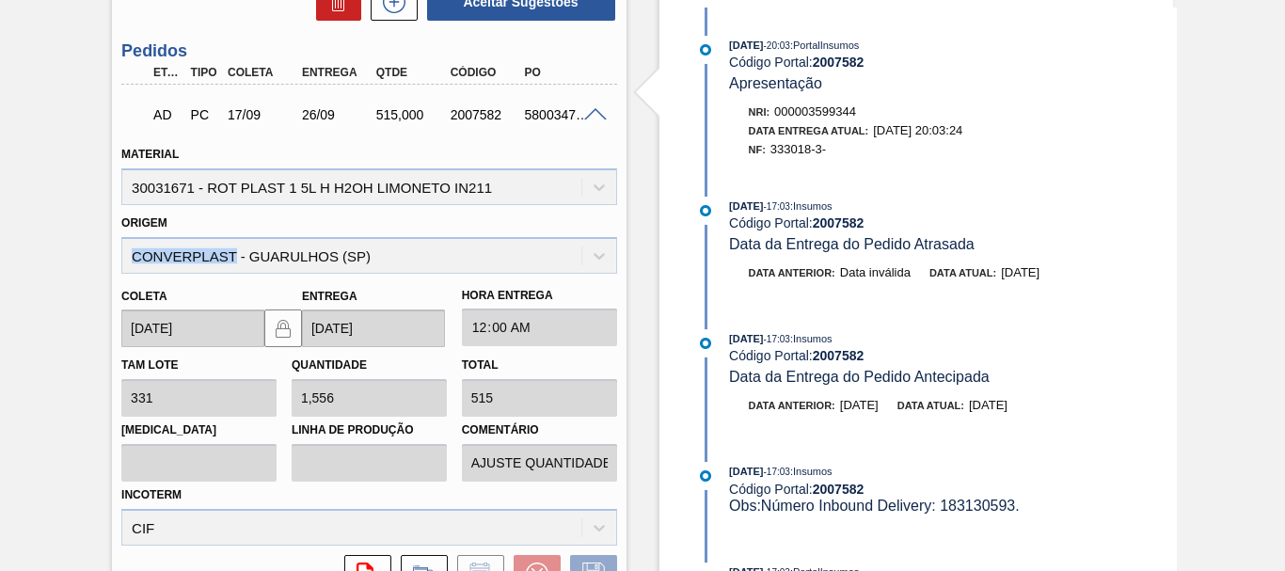
drag, startPoint x: 236, startPoint y: 250, endPoint x: 122, endPoint y: 263, distance: 114.6
click at [127, 264] on div "Origem CONVERPLAST - GUARULHOS ([GEOGRAPHIC_DATA])" at bounding box center [368, 242] width 495 height 64
copy div "CONVERPLAST"
click at [642, 272] on div "Estoque De [DATE] Até [DATE] Filtro 01/10 Projeção de Estoque 652.853 [DOMAIN_N…" at bounding box center [900, 165] width 547 height 1285
drag, startPoint x: 197, startPoint y: 187, endPoint x: 138, endPoint y: 193, distance: 58.6
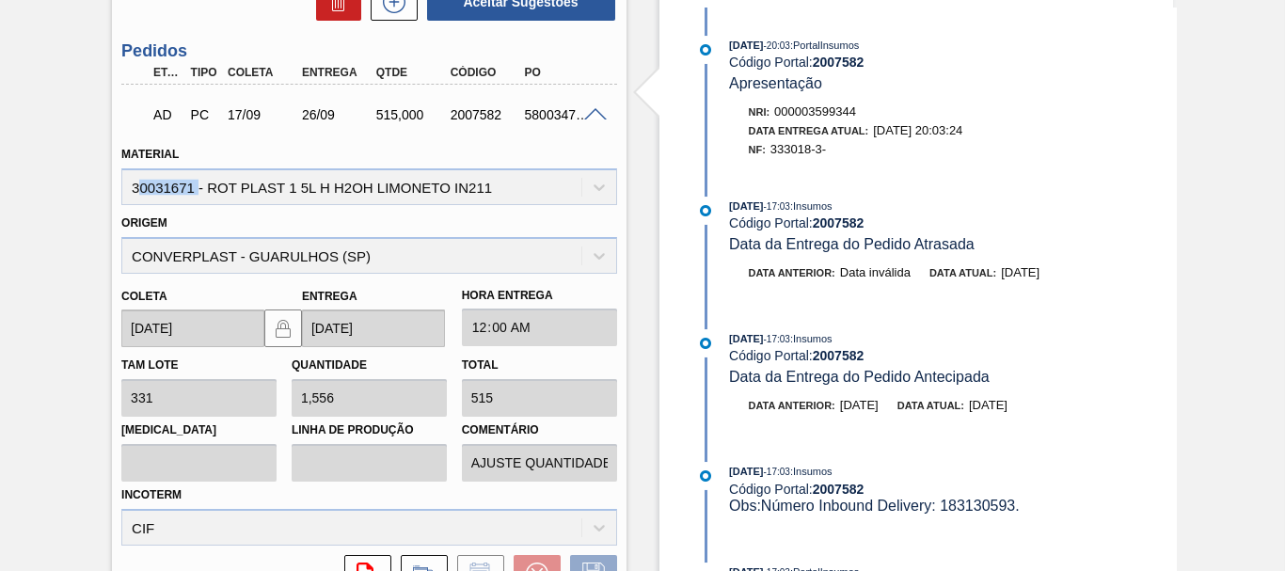
click at [135, 193] on div "Material 30031671 - ROT PLAST 1 5L H H2OH LIMONETO IN211" at bounding box center [368, 173] width 495 height 64
click at [184, 199] on div "Material 30031671 - ROT PLAST 1 5L H H2OH LIMONETO IN211" at bounding box center [368, 173] width 495 height 64
drag, startPoint x: 195, startPoint y: 194, endPoint x: 131, endPoint y: 195, distance: 64.0
click at [128, 192] on div "Material 30031671 - ROT PLAST 1 5L H H2OH LIMONETO IN211" at bounding box center [368, 173] width 495 height 64
copy div "30031671"
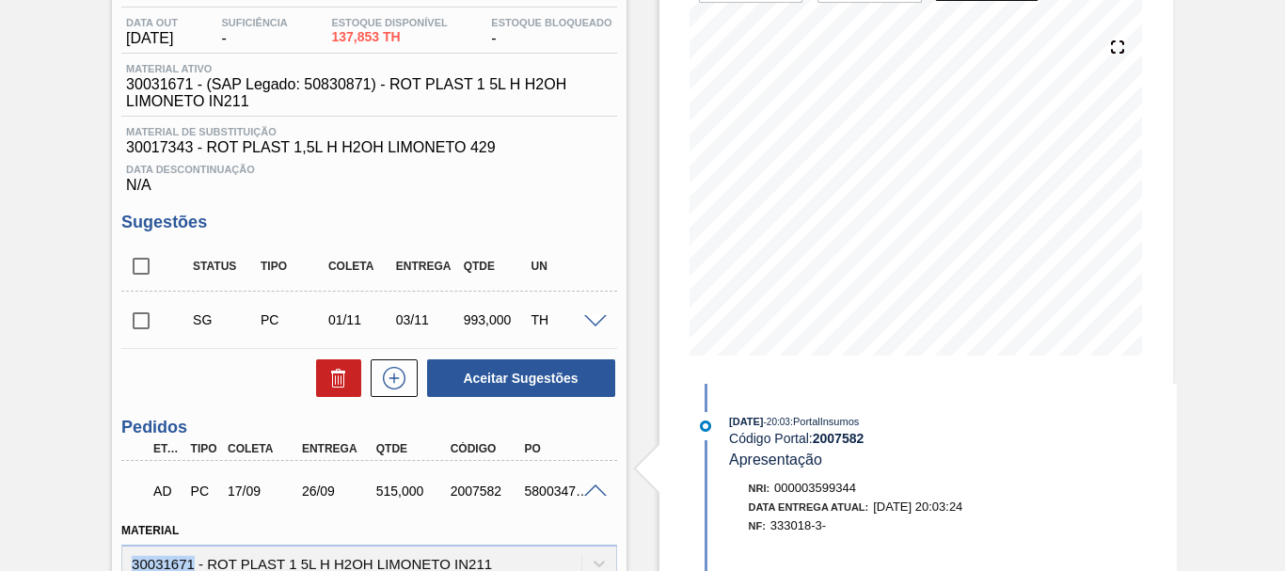
scroll to position [0, 0]
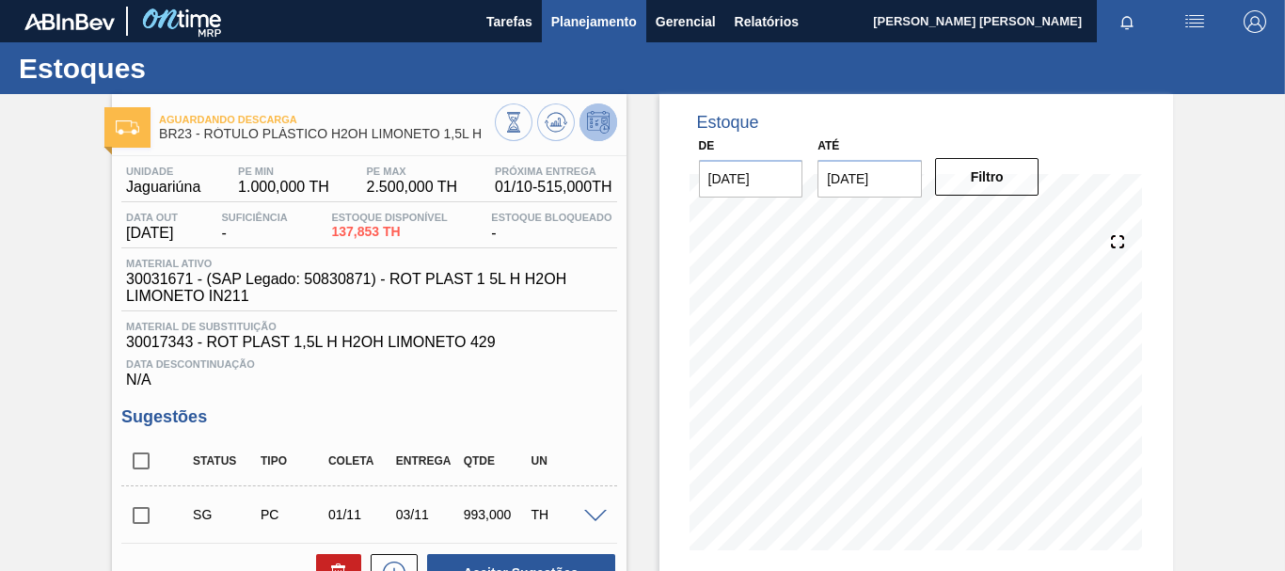
click at [603, 20] on span "Planejamento" at bounding box center [594, 21] width 86 height 23
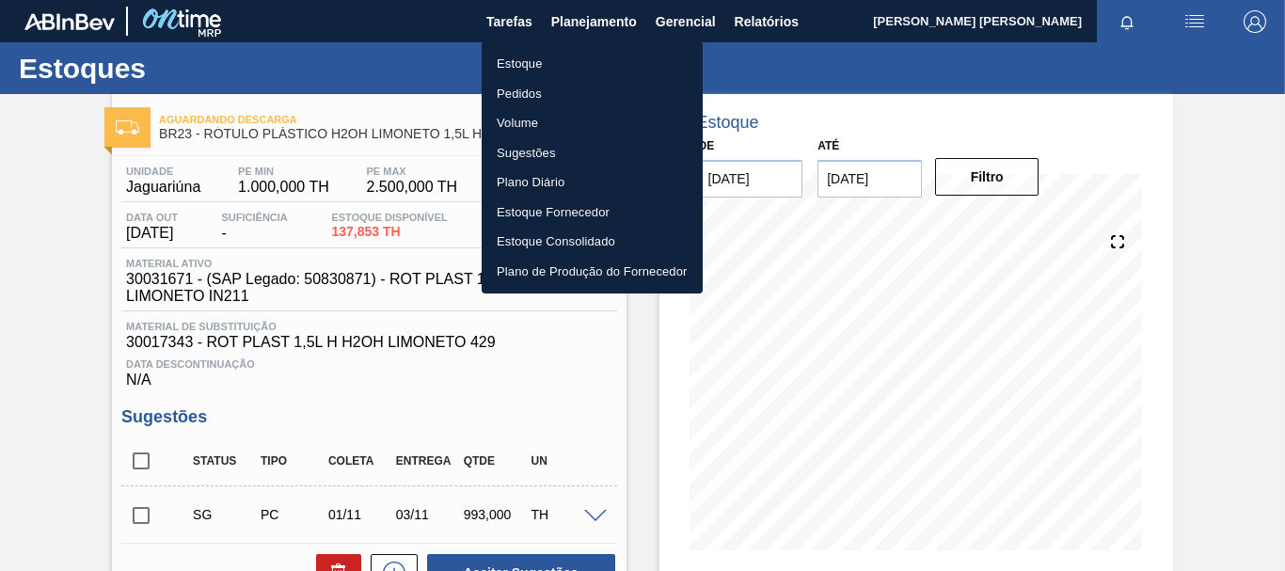
click at [542, 66] on li "Estoque" at bounding box center [592, 64] width 221 height 30
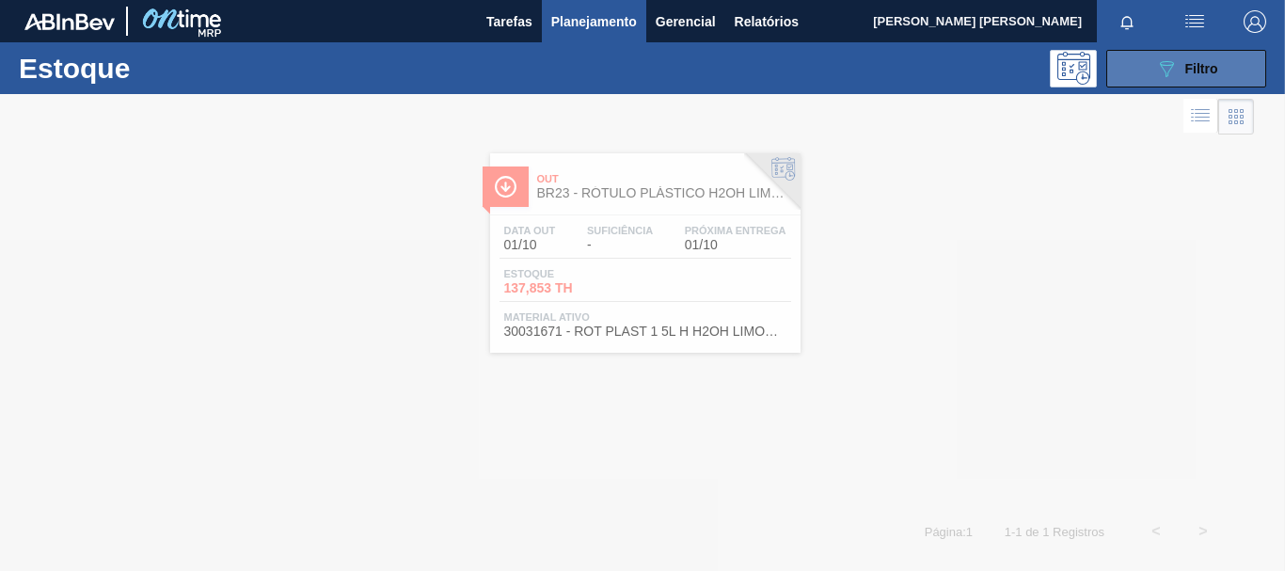
click at [1159, 68] on icon "089F7B8B-B2A5-4AFE-B5C0-19BA573D28AC" at bounding box center [1166, 68] width 23 height 23
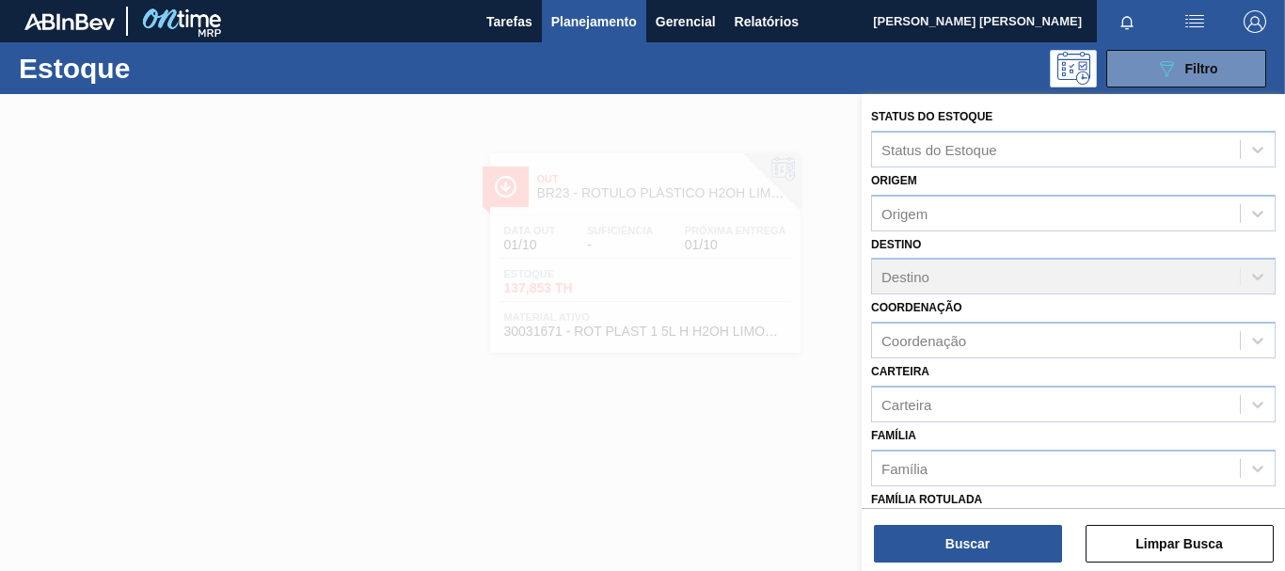
drag, startPoint x: 604, startPoint y: 118, endPoint x: 583, endPoint y: 103, distance: 25.6
click at [603, 118] on div at bounding box center [642, 379] width 1285 height 571
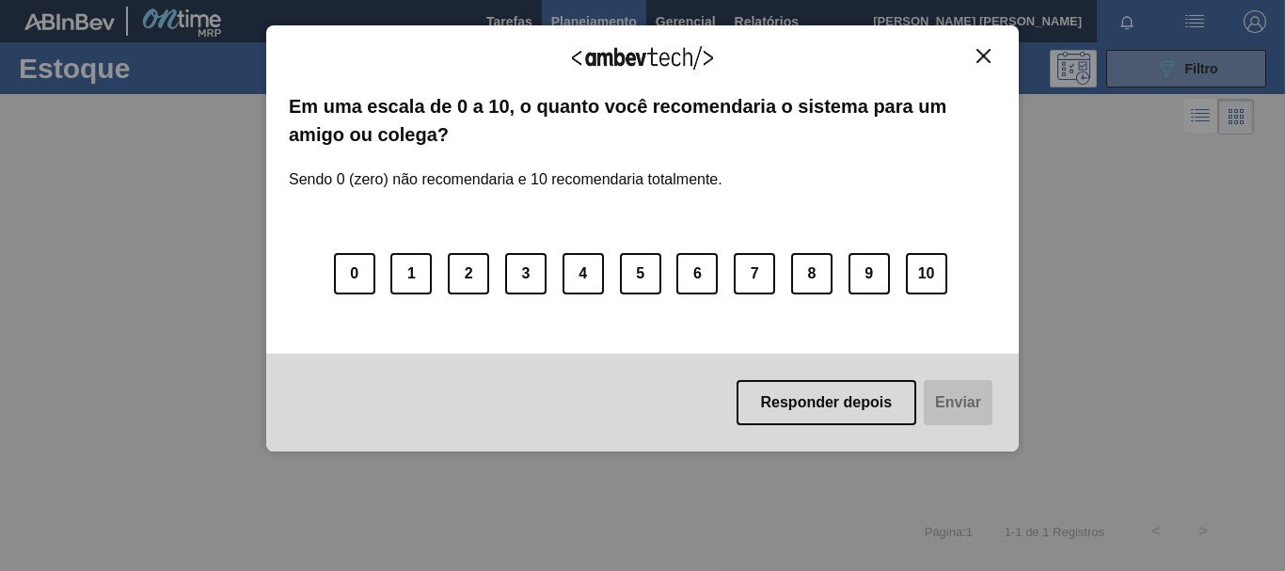
click at [985, 49] on img "Close" at bounding box center [984, 56] width 14 height 14
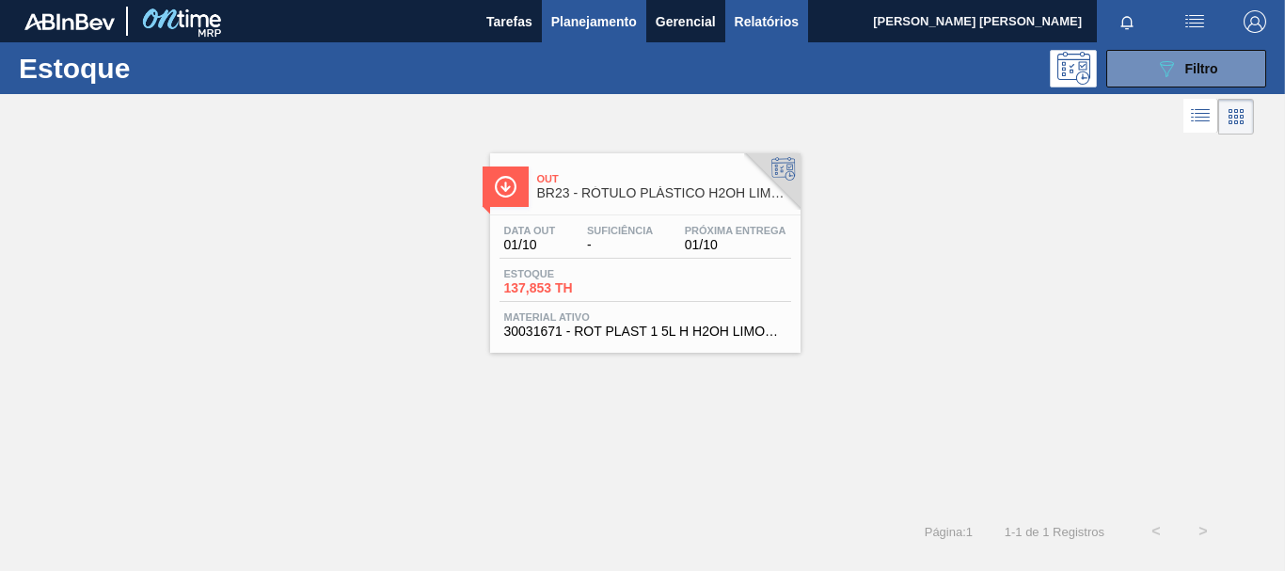
click at [750, 39] on button "Relatórios" at bounding box center [766, 21] width 83 height 42
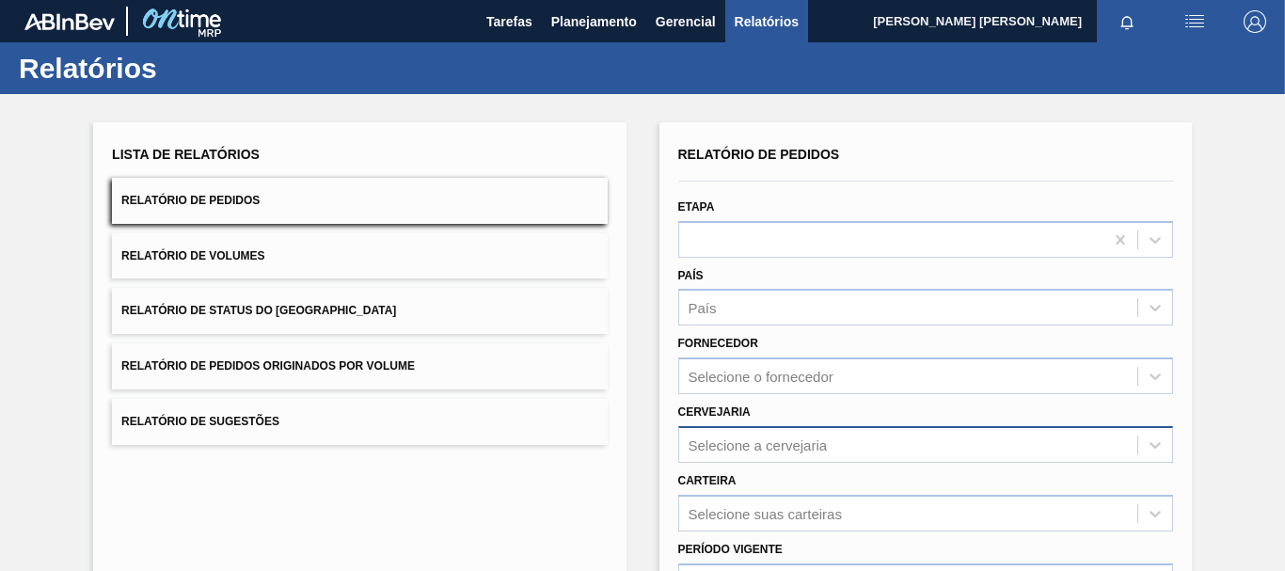
click at [767, 435] on div "Selecione a cervejaria" at bounding box center [908, 444] width 458 height 27
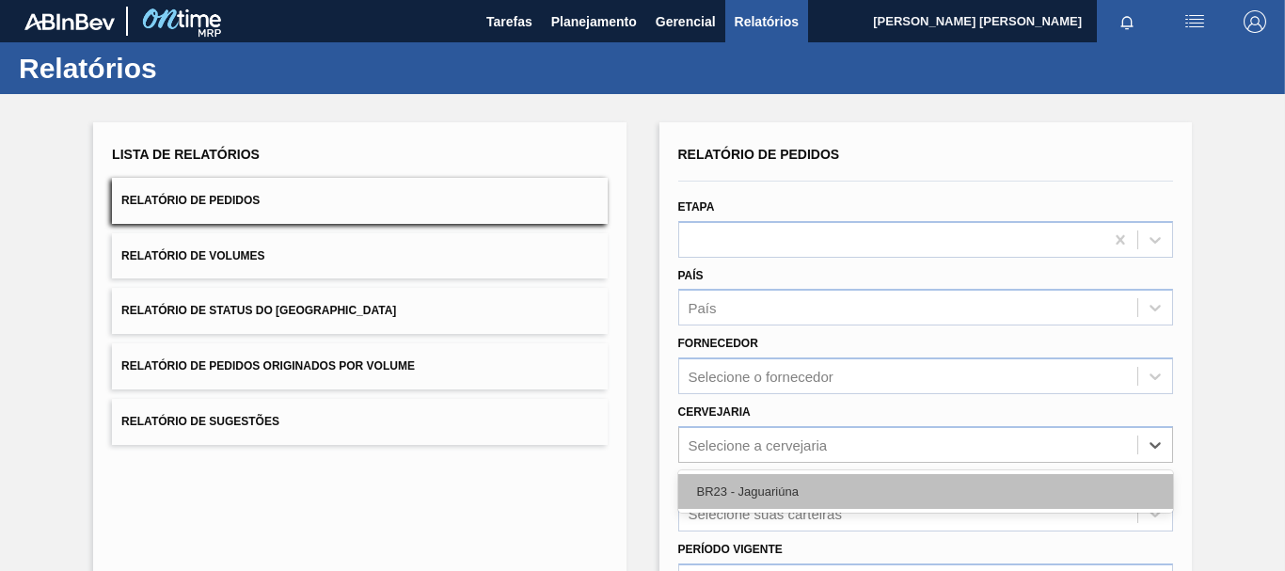
click at [757, 488] on div "BR23 - Jaguariúna" at bounding box center [925, 491] width 495 height 35
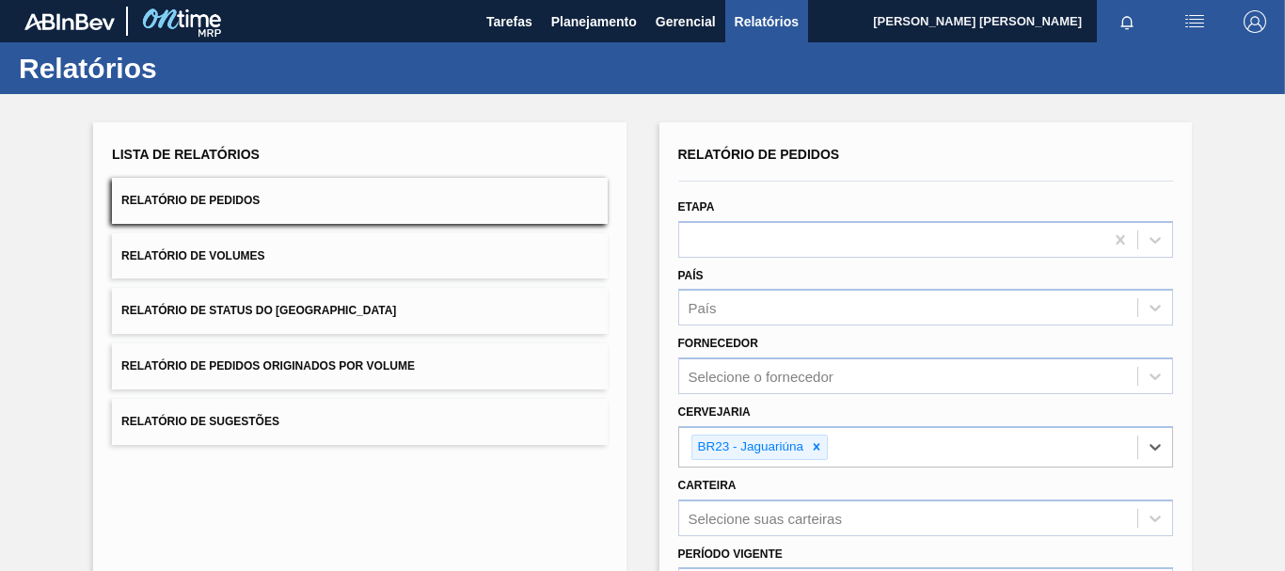
scroll to position [188, 0]
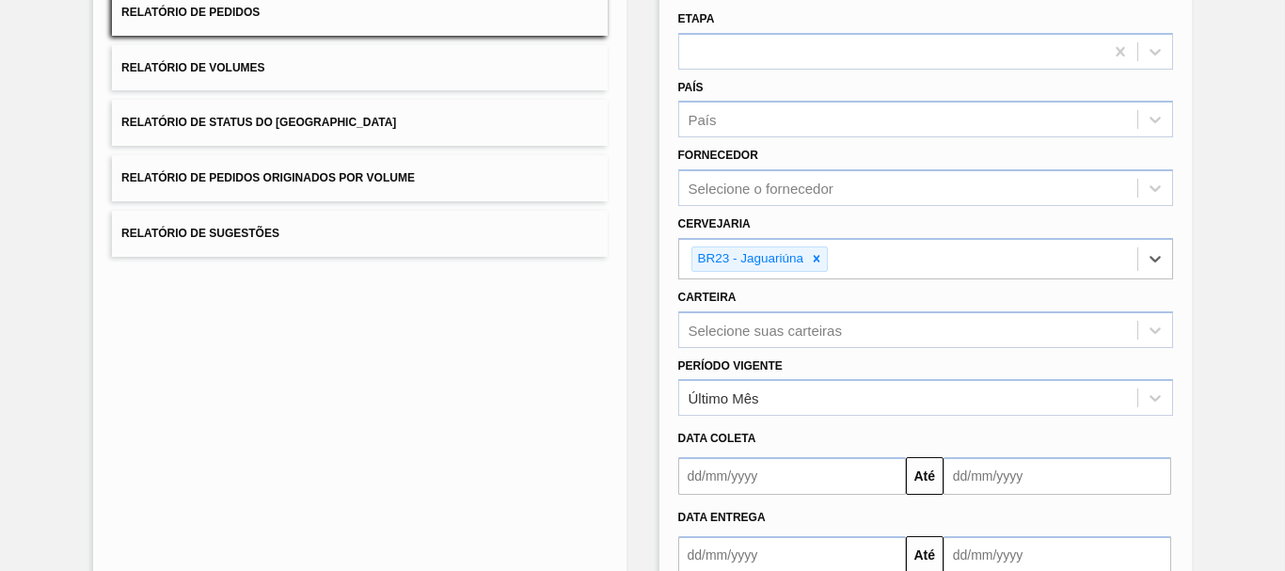
click at [778, 468] on input "text" at bounding box center [792, 476] width 228 height 38
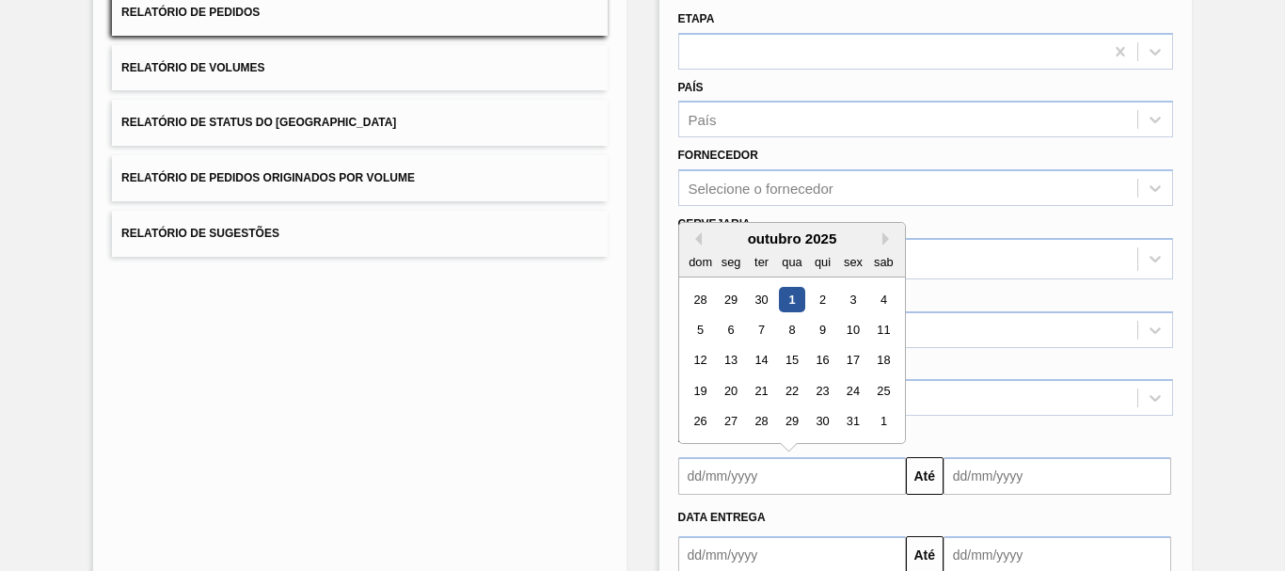
click at [779, 554] on input "text" at bounding box center [792, 555] width 228 height 38
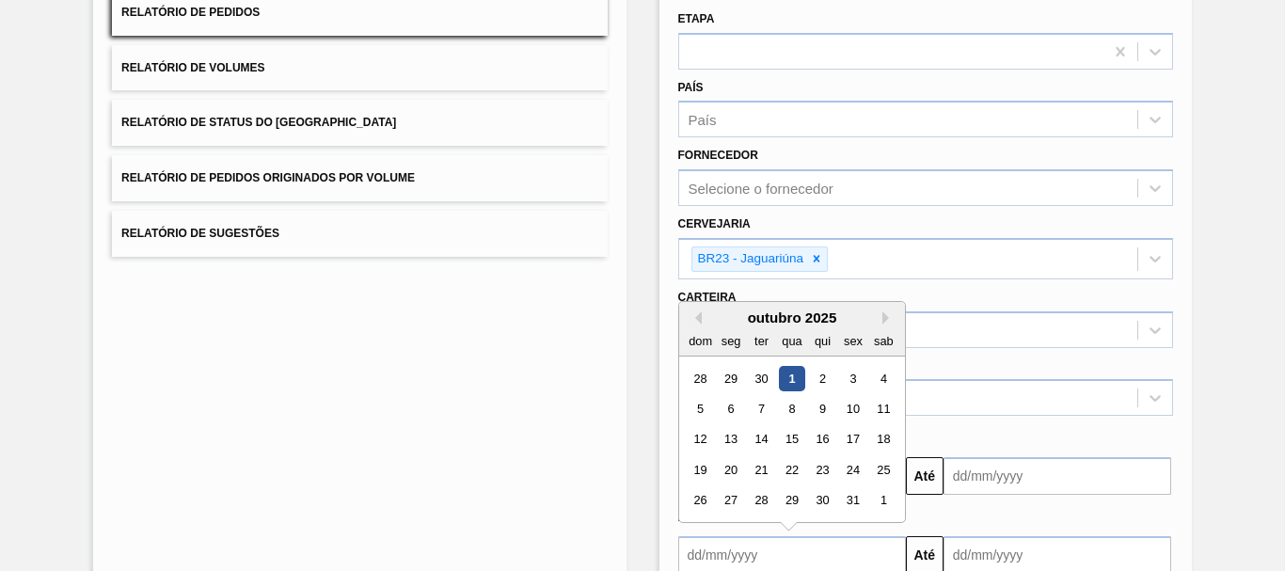
click at [787, 372] on div "1" at bounding box center [791, 378] width 25 height 25
type input "[DATE]"
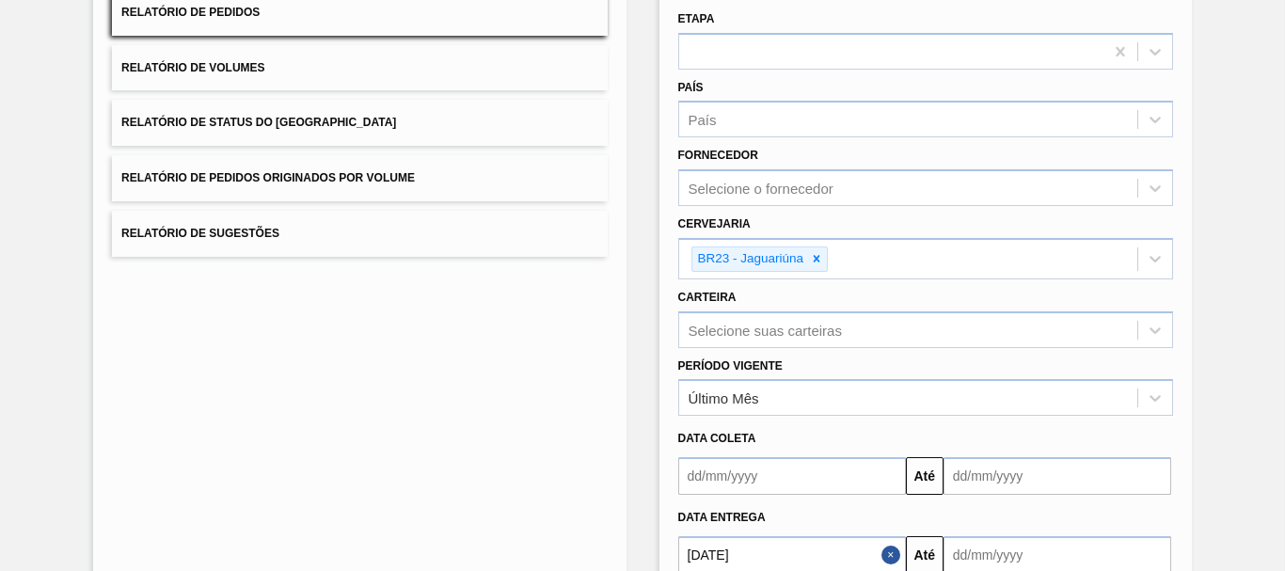
scroll to position [305, 0]
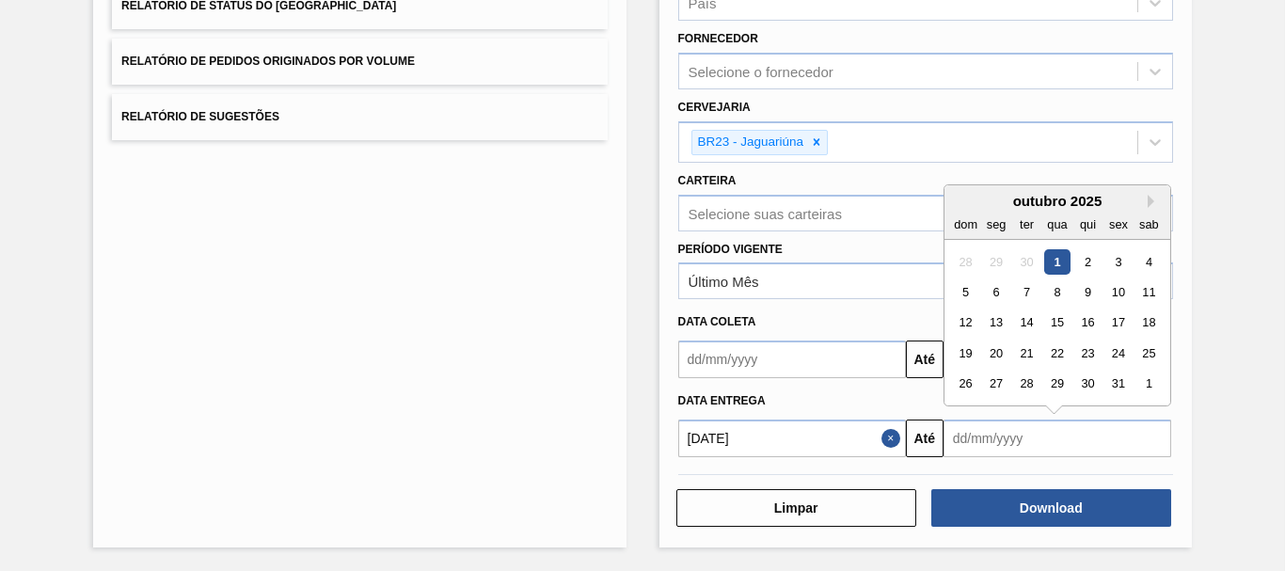
click at [999, 433] on input "text" at bounding box center [1058, 439] width 228 height 38
click at [1147, 379] on div "1" at bounding box center [1148, 384] width 25 height 25
type input "[DATE]"
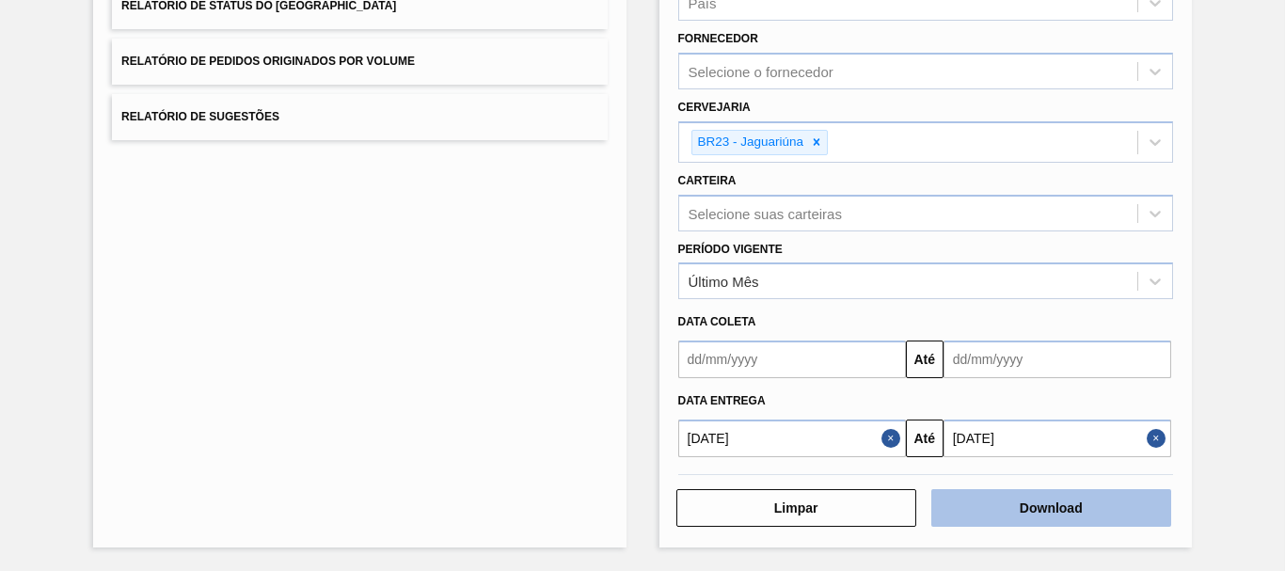
click at [1089, 501] on button "Download" at bounding box center [1051, 508] width 240 height 38
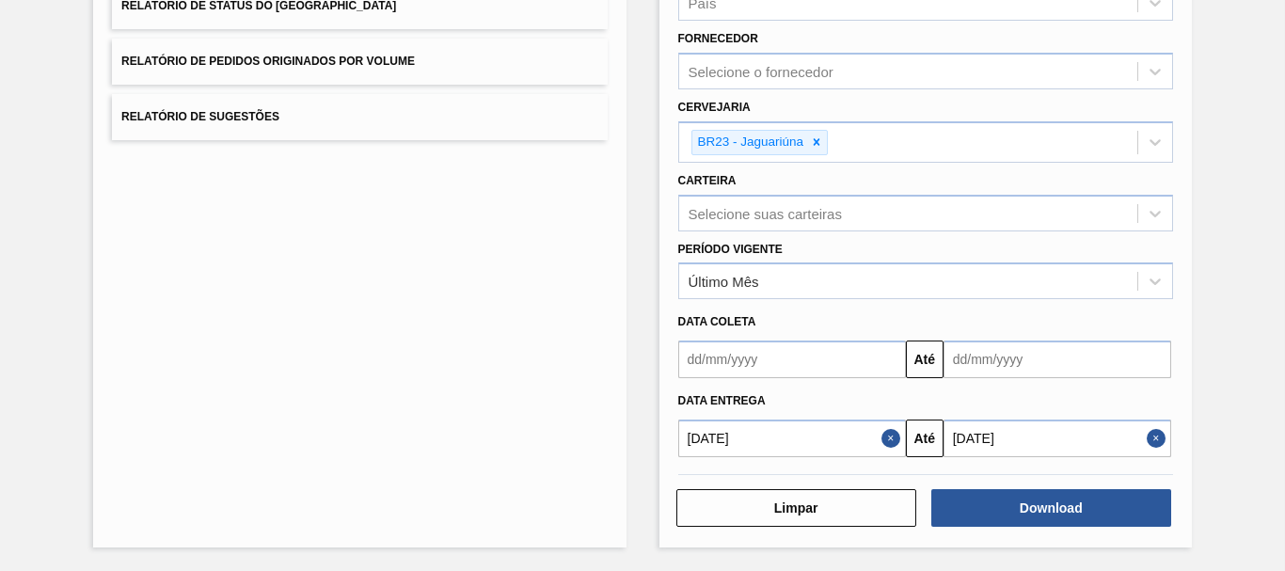
scroll to position [0, 0]
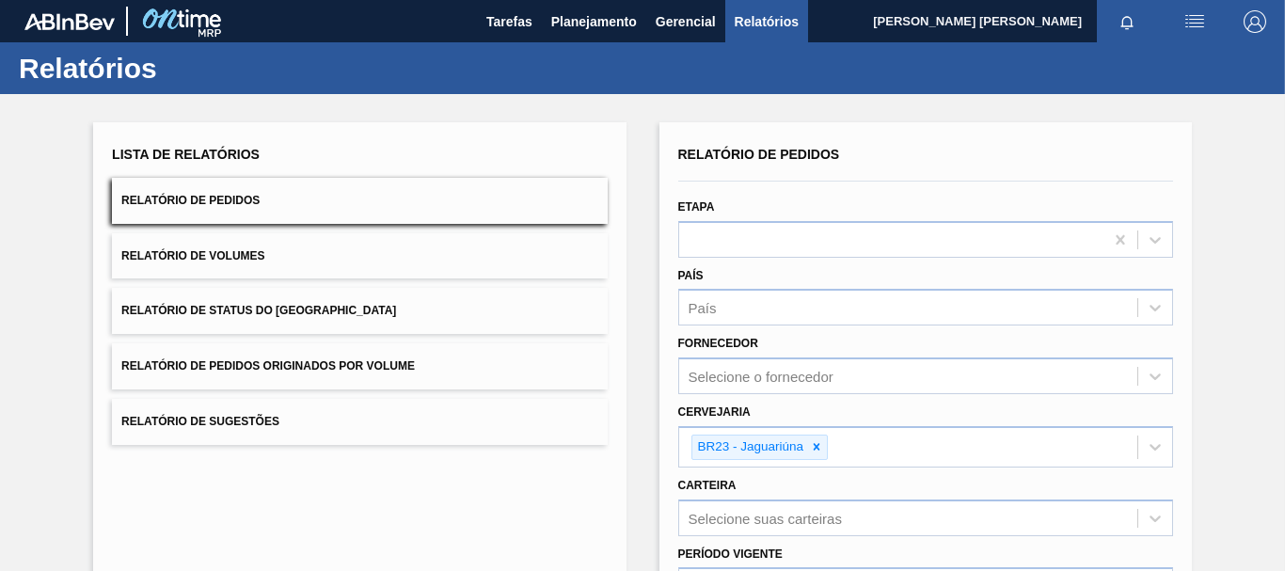
click at [421, 254] on button "Relatório de Volumes" at bounding box center [359, 256] width 495 height 46
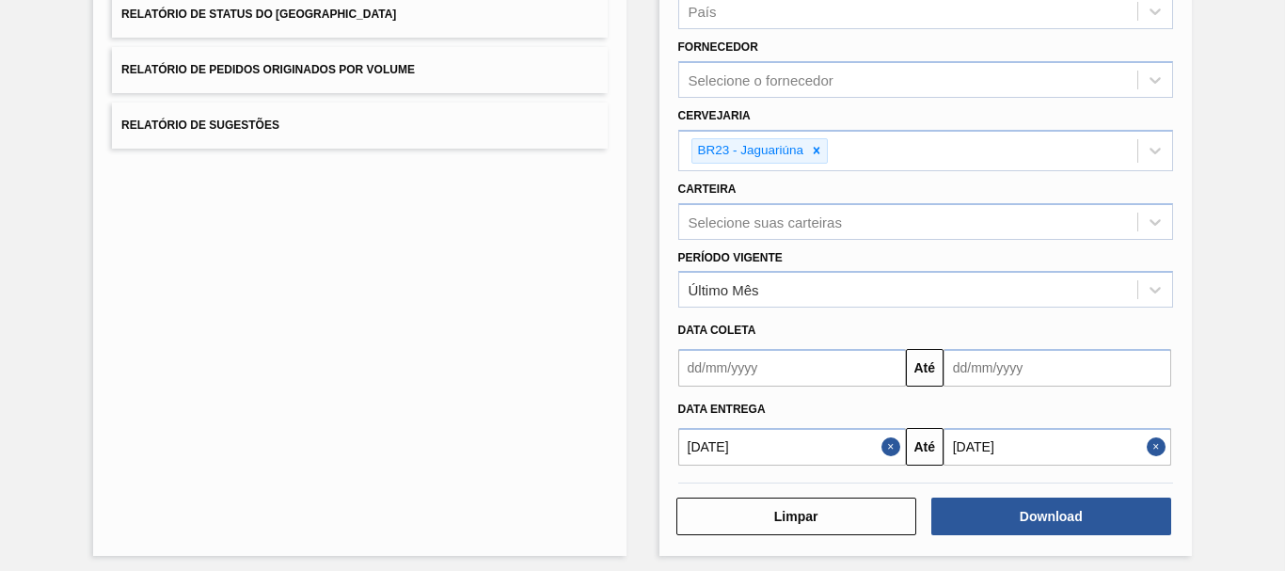
scroll to position [305, 0]
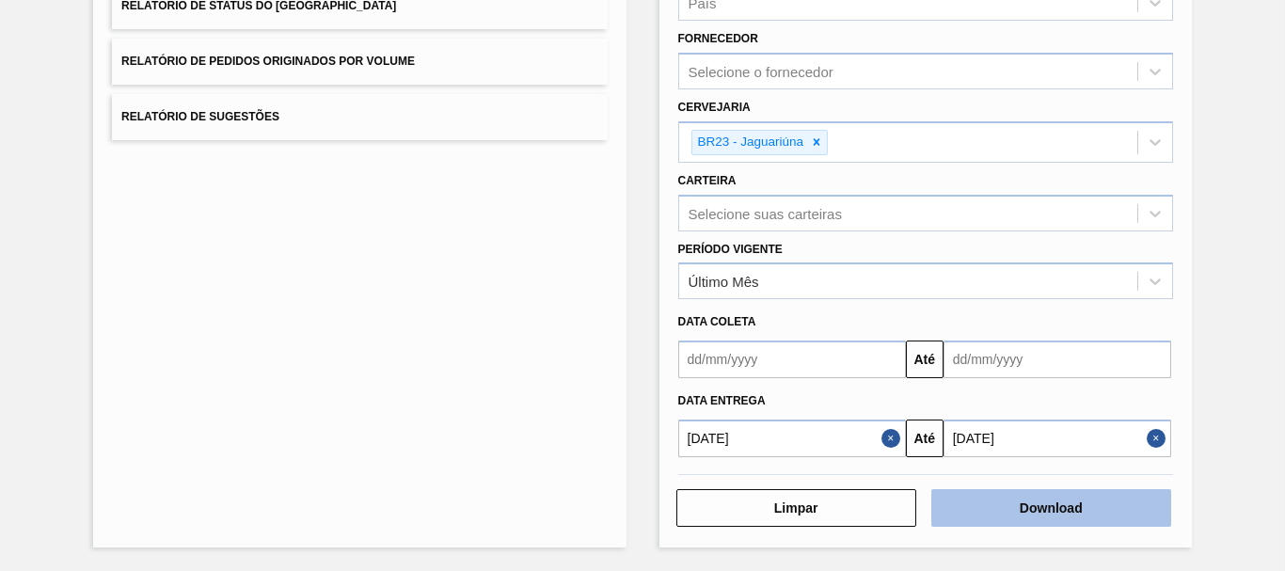
click at [1051, 517] on button "Download" at bounding box center [1051, 508] width 240 height 38
